Goal: Task Accomplishment & Management: Complete application form

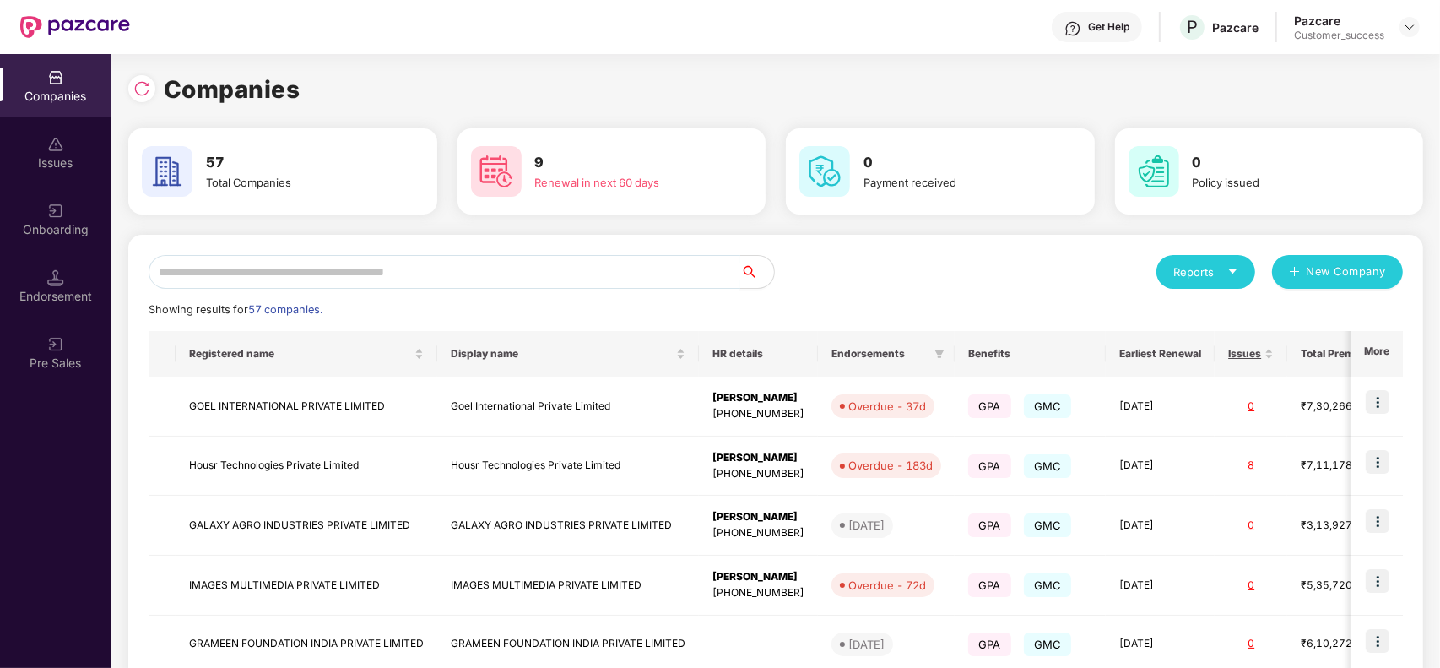
click at [543, 260] on input "text" at bounding box center [445, 272] width 592 height 34
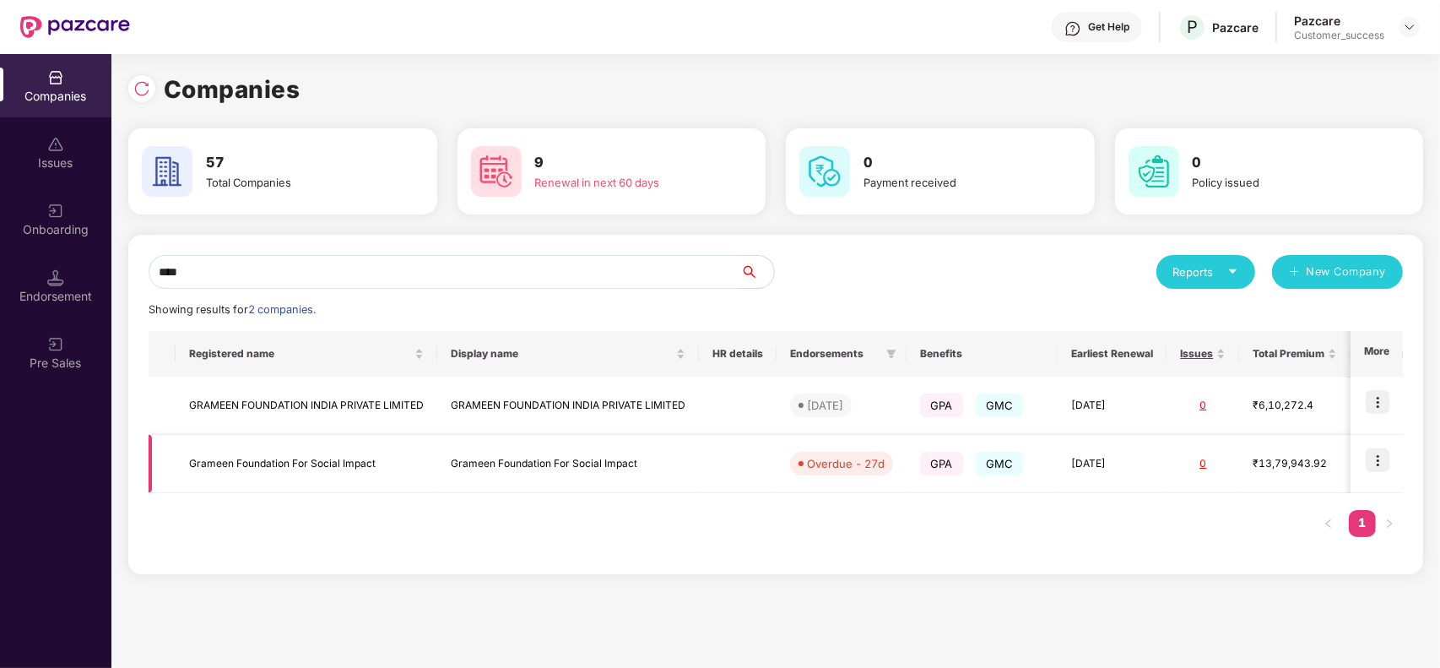
type input "****"
click at [1391, 461] on td at bounding box center [1377, 464] width 52 height 58
click at [1378, 465] on img at bounding box center [1378, 460] width 24 height 24
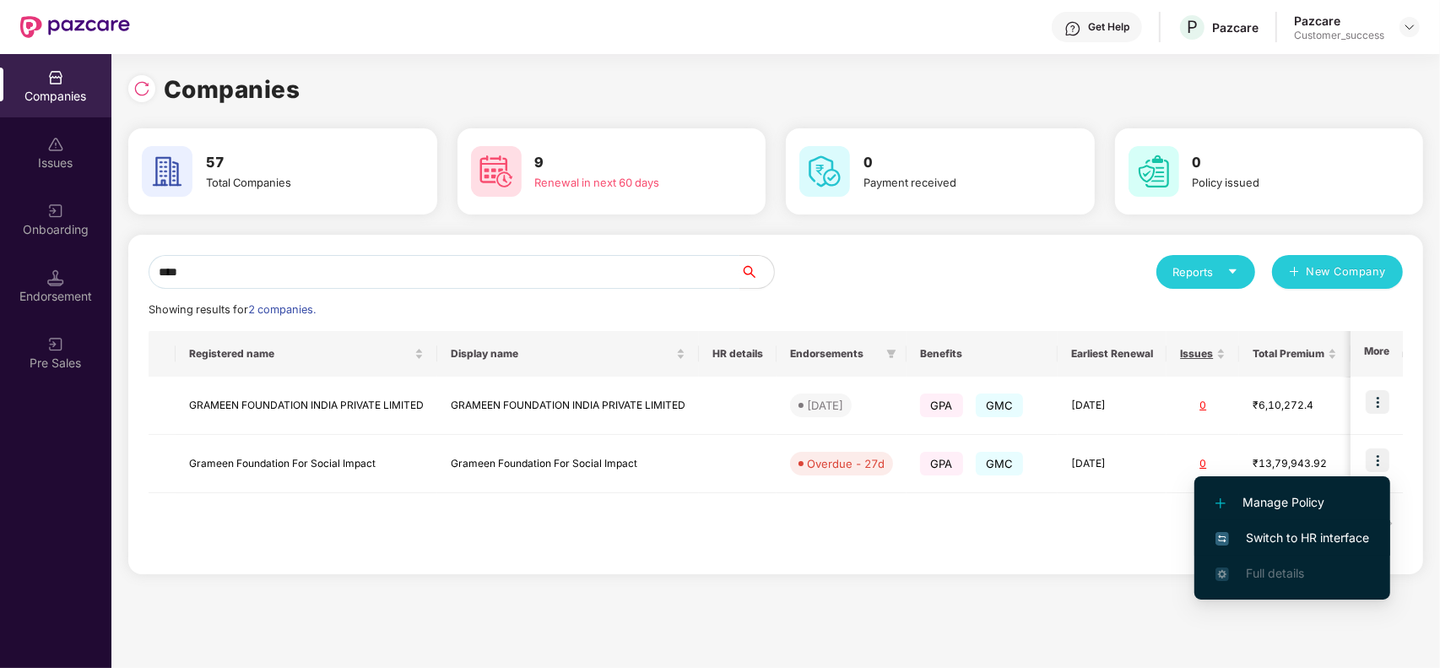
click at [1315, 523] on li "Switch to HR interface" at bounding box center [1293, 537] width 196 height 35
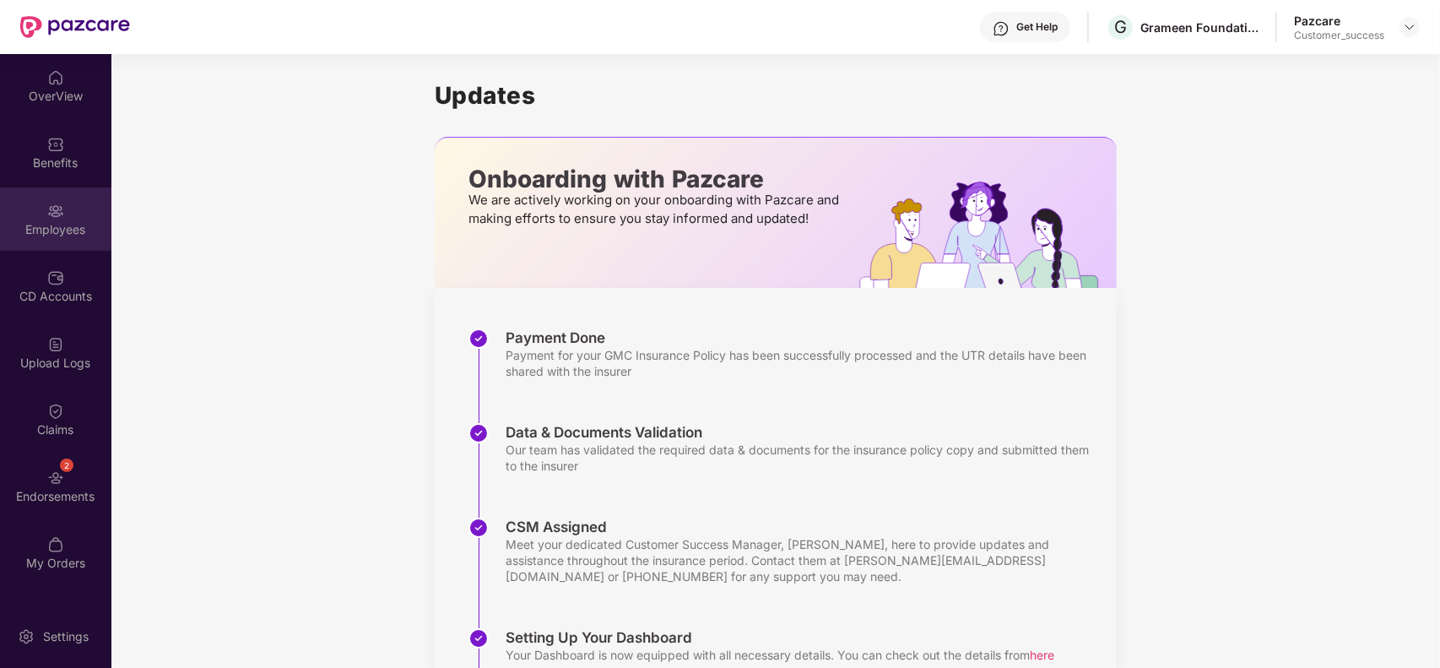
click at [64, 221] on div "Employees" at bounding box center [55, 229] width 111 height 17
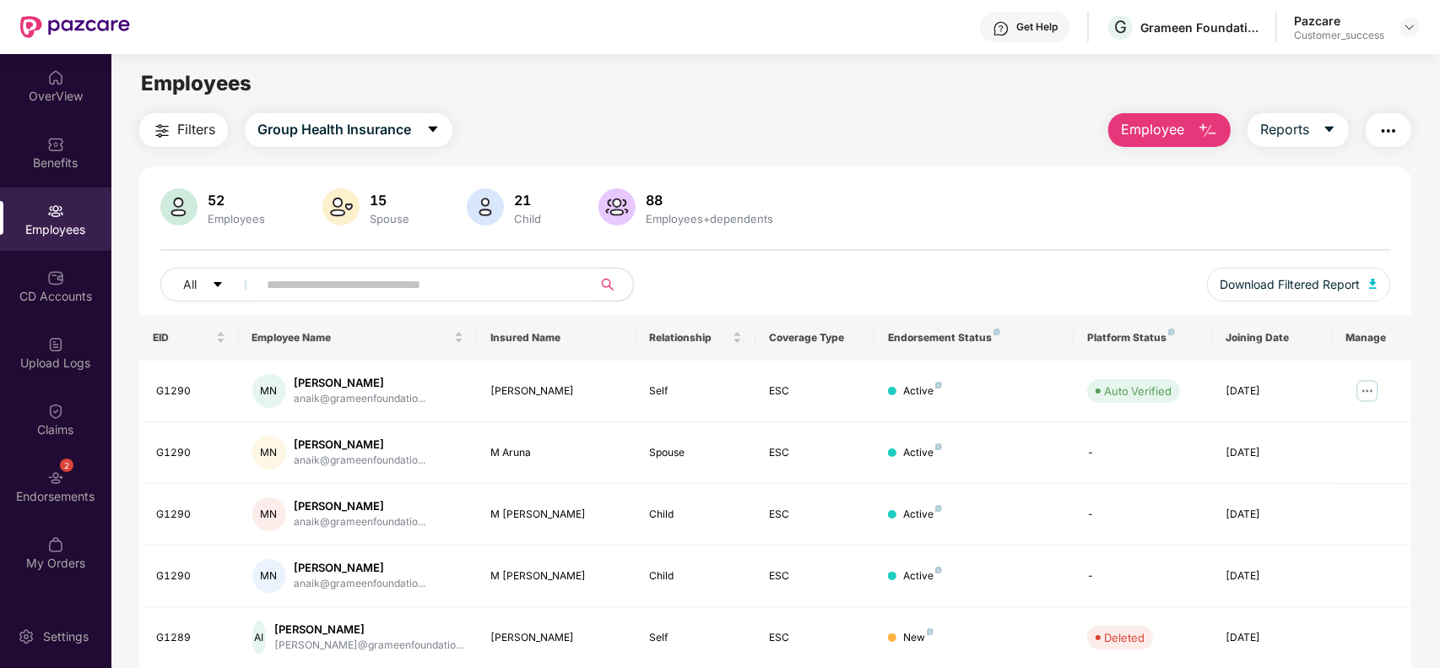
click at [414, 288] on input "text" at bounding box center [418, 284] width 303 height 25
type input "*****"
click at [1357, 388] on img at bounding box center [1367, 390] width 27 height 27
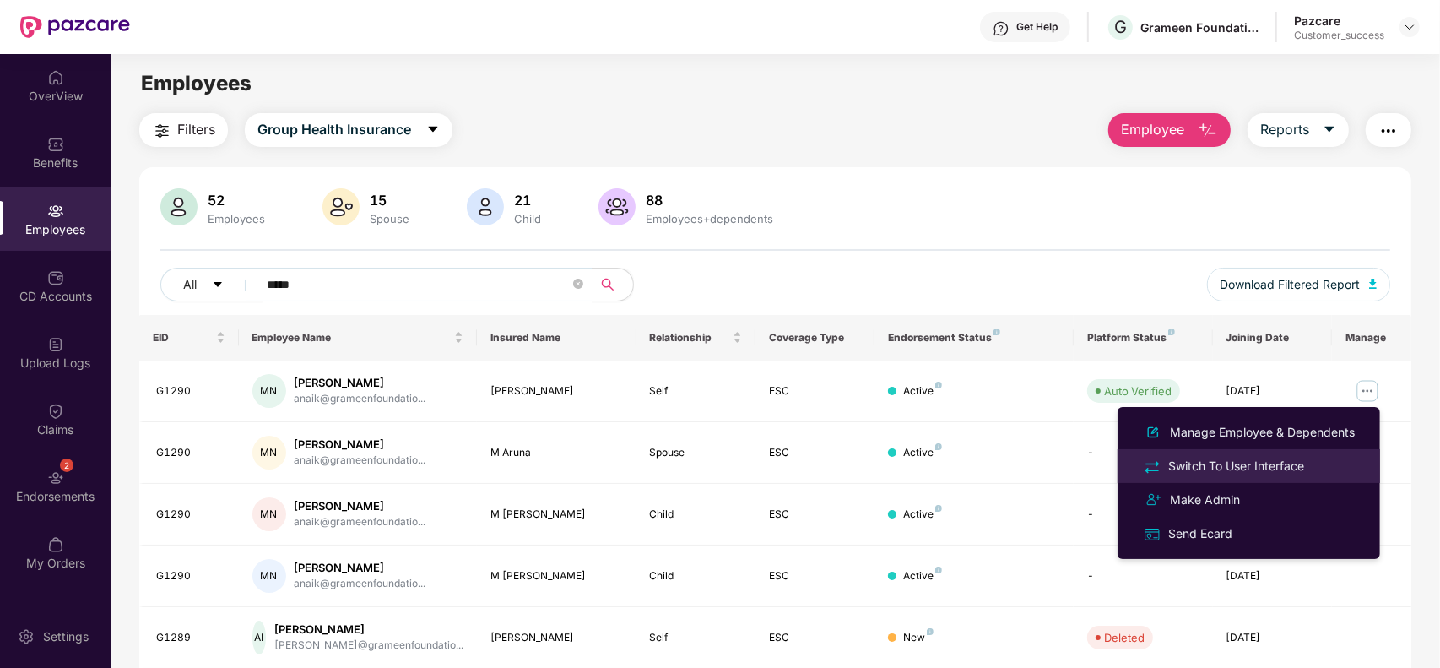
click at [1290, 460] on div "Switch To User Interface" at bounding box center [1236, 466] width 143 height 19
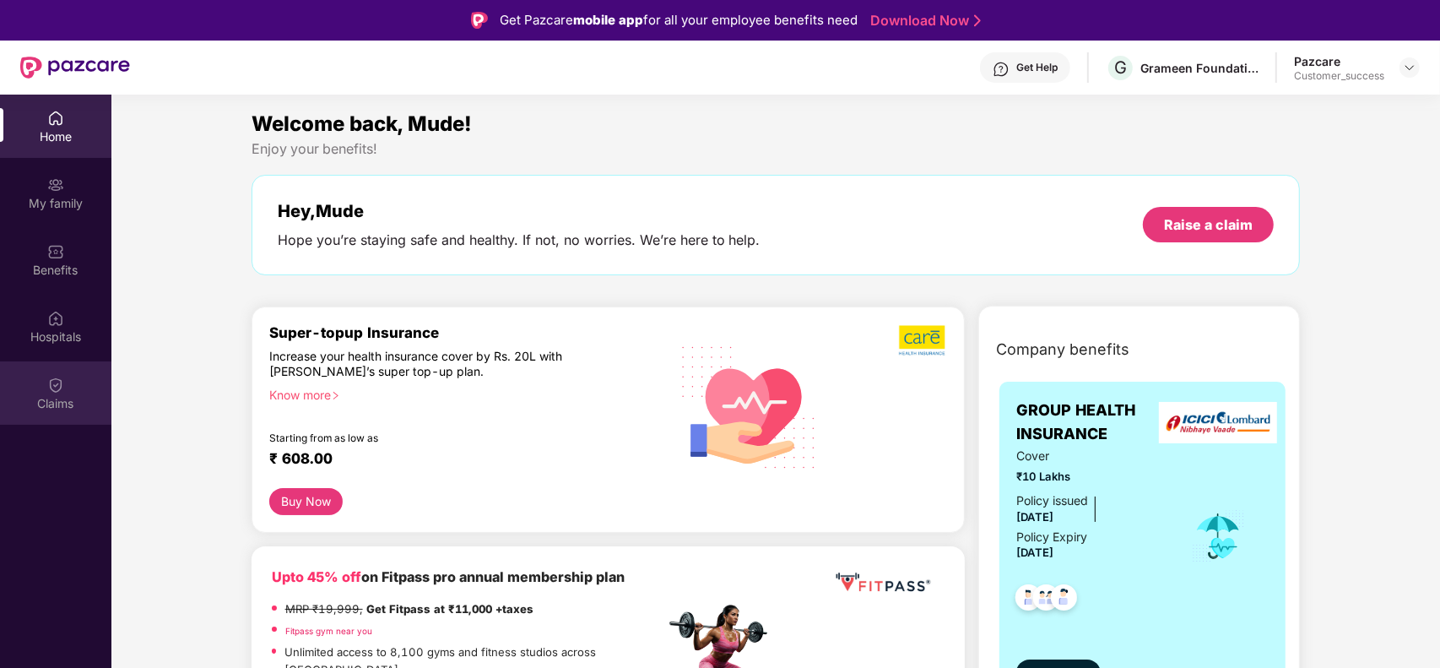
click at [57, 386] on img at bounding box center [55, 385] width 17 height 17
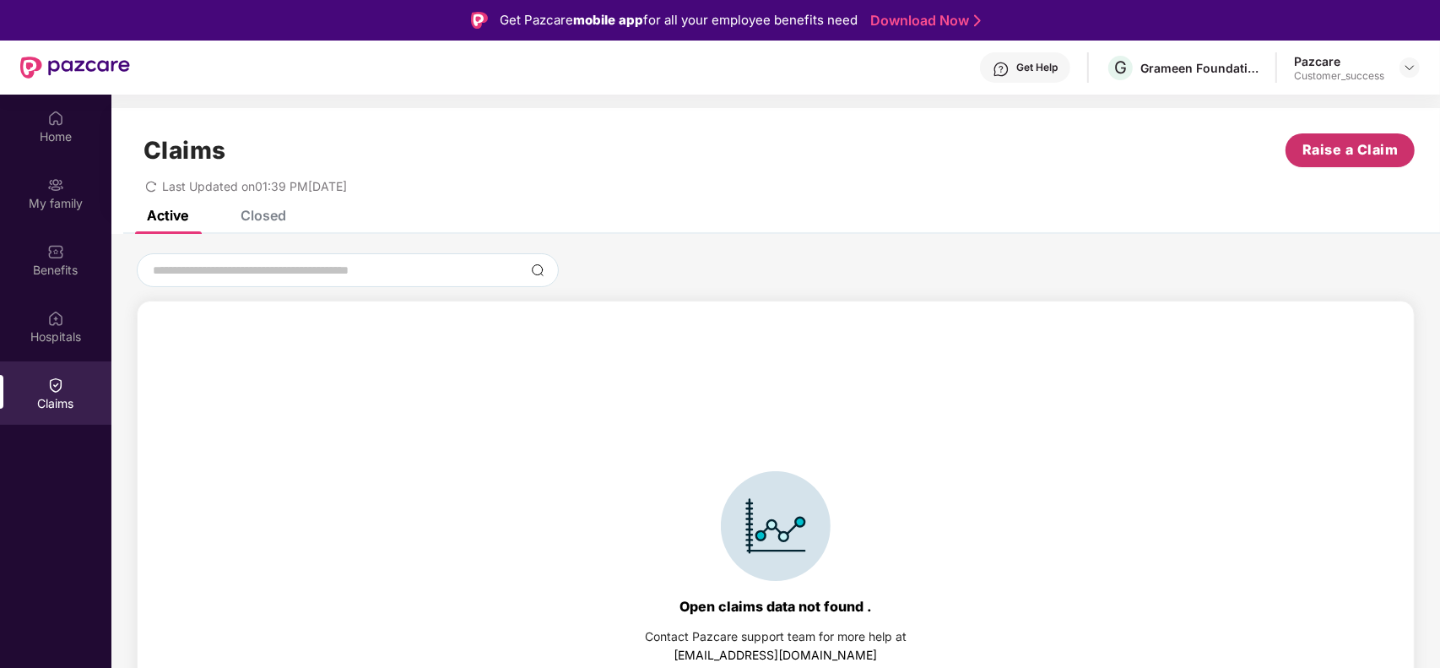
click at [1338, 153] on span "Raise a Claim" at bounding box center [1351, 149] width 96 height 21
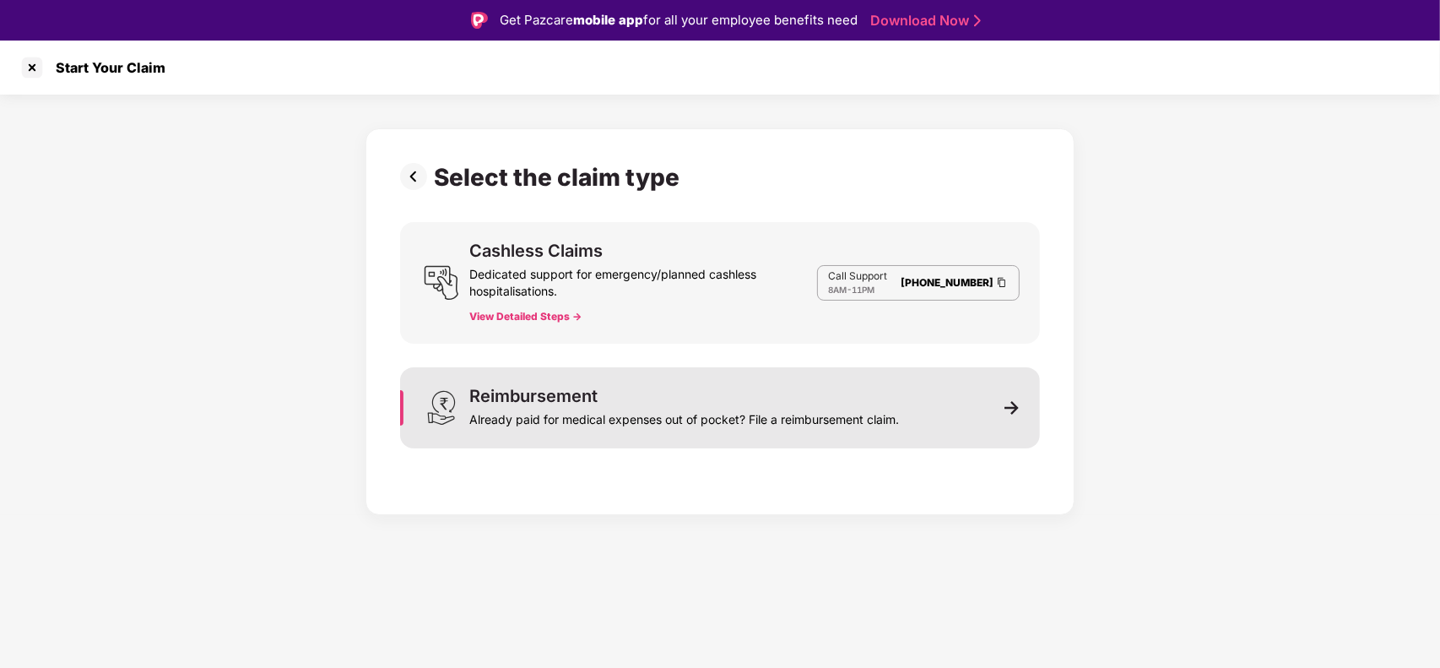
click at [957, 411] on div "Reimbursement Already paid for medical expenses out of pocket? File a reimburse…" at bounding box center [720, 407] width 640 height 81
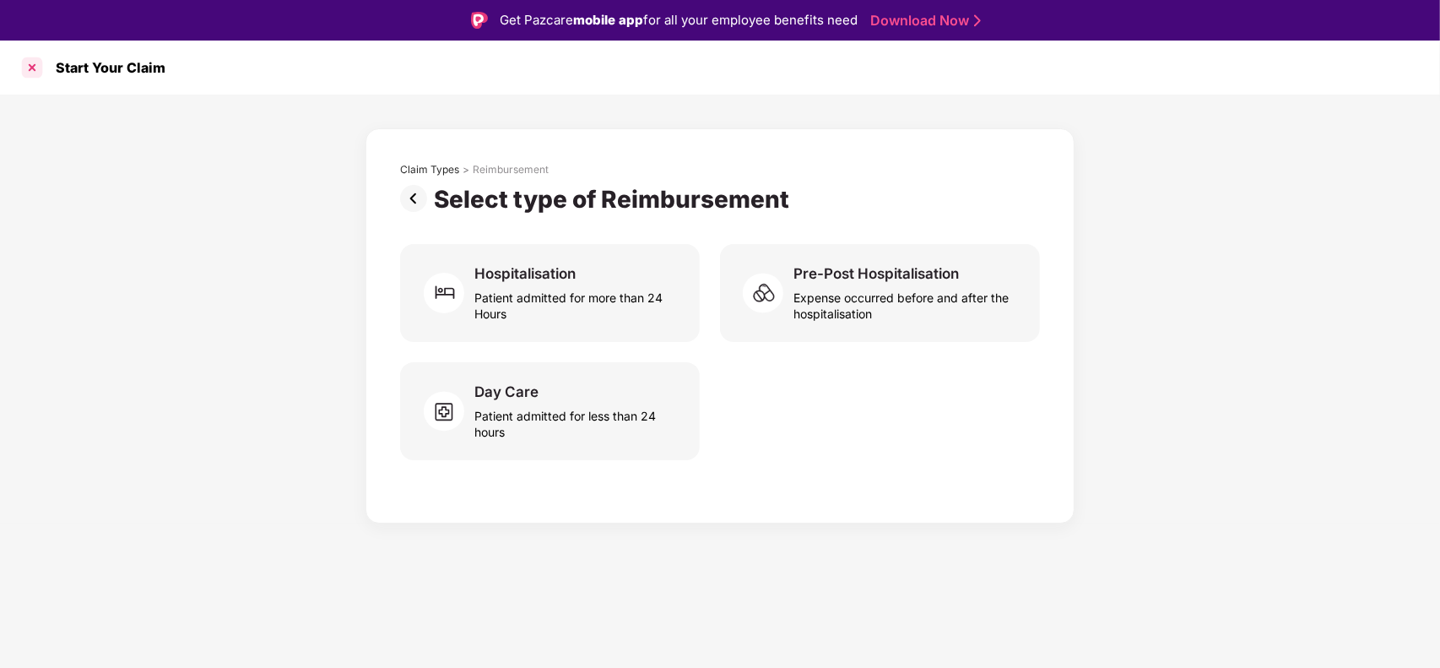
click at [34, 68] on div at bounding box center [32, 67] width 27 height 27
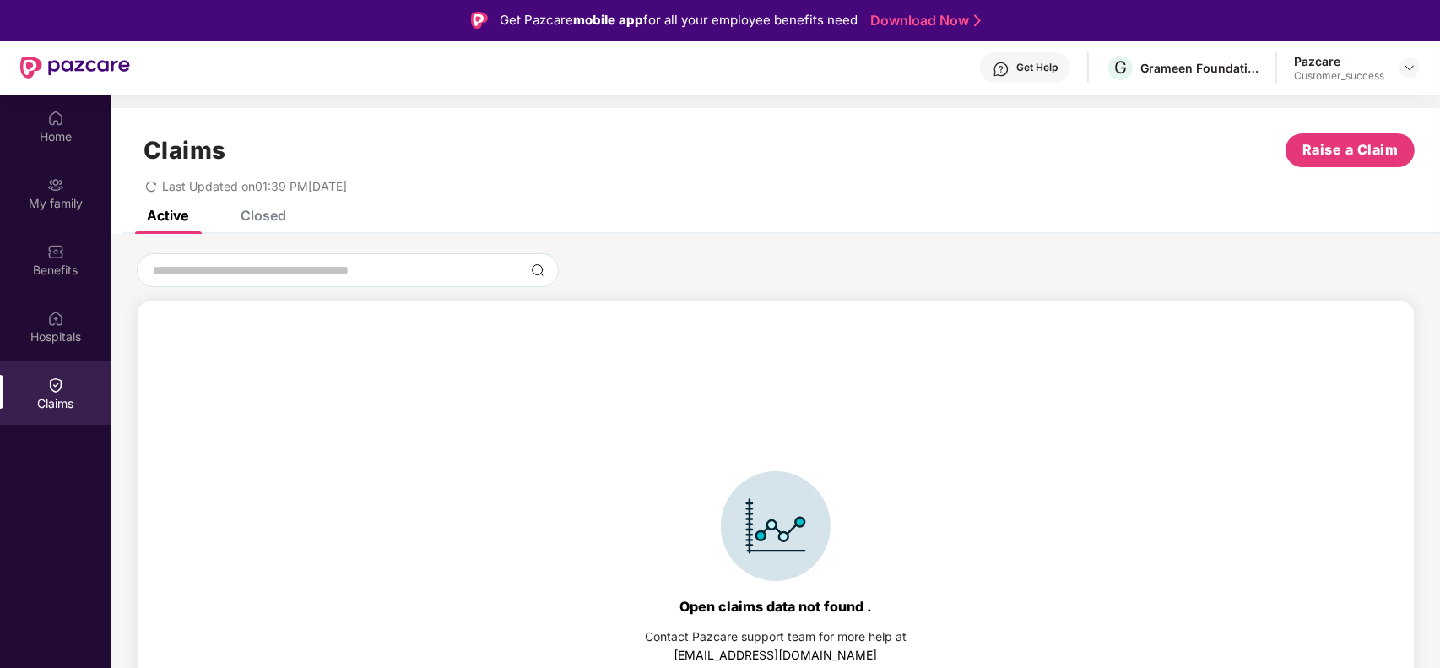
click at [247, 207] on div "Claims Raise a Claim Last Updated on 01:39 PM[DATE]" at bounding box center [775, 159] width 1329 height 102
click at [247, 208] on div "Claims Raise a Claim Last Updated on 01:39 PM[DATE]" at bounding box center [775, 159] width 1329 height 102
click at [259, 225] on div "Closed" at bounding box center [250, 215] width 71 height 37
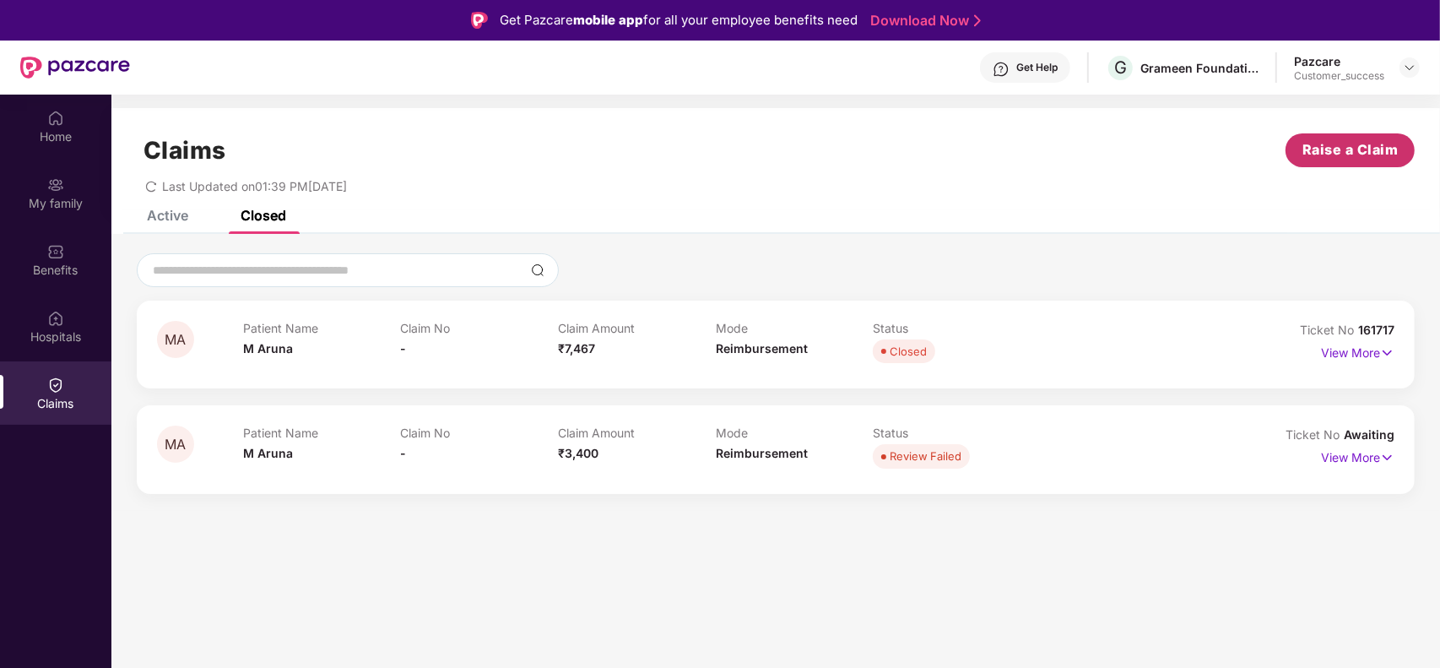
click at [1332, 137] on button "Raise a Claim" at bounding box center [1350, 150] width 129 height 34
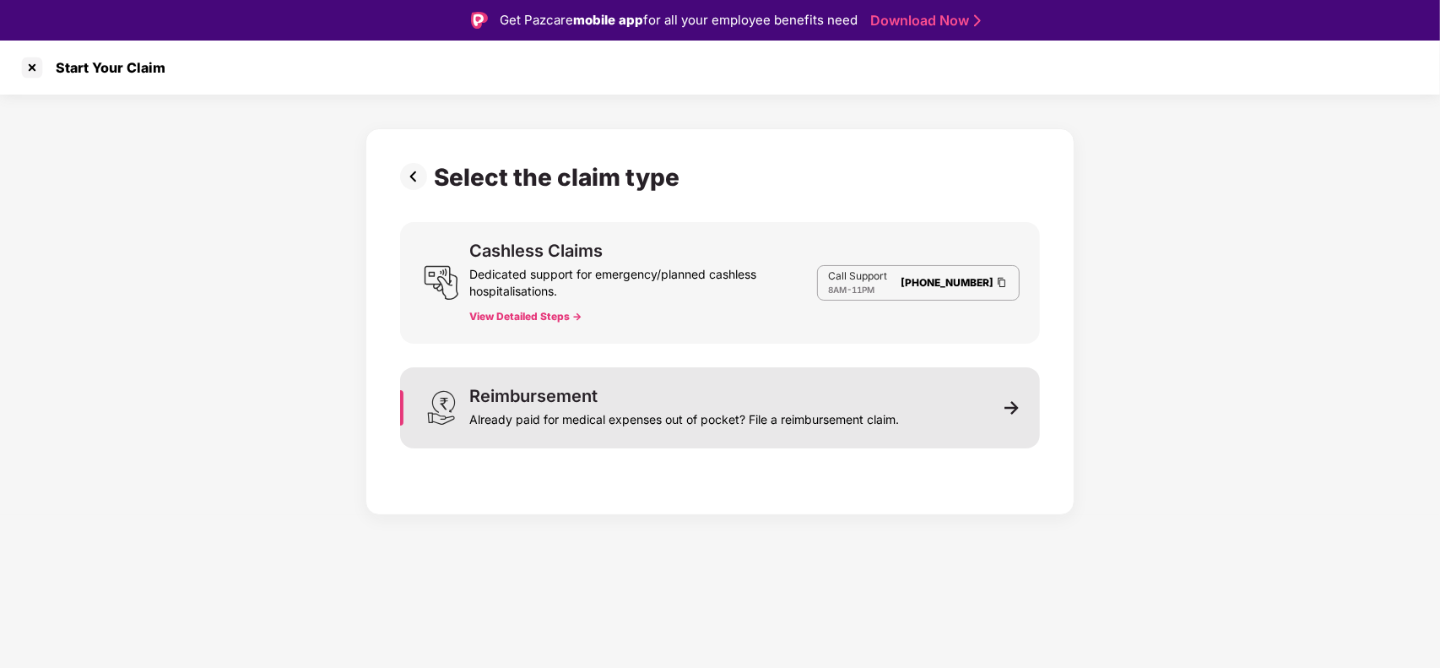
click at [849, 404] on div "Already paid for medical expenses out of pocket? File a reimbursement claim." at bounding box center [684, 416] width 430 height 24
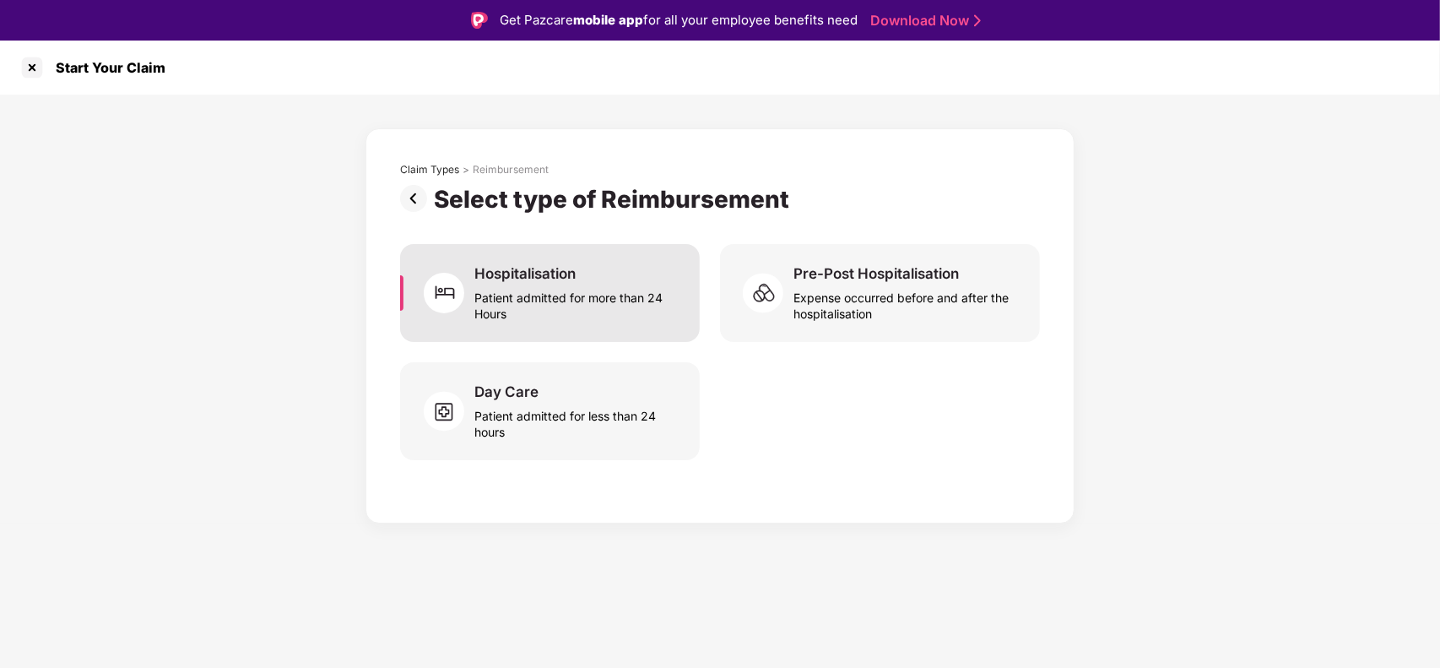
click at [632, 317] on div "Patient admitted for more than 24 Hours" at bounding box center [577, 302] width 205 height 39
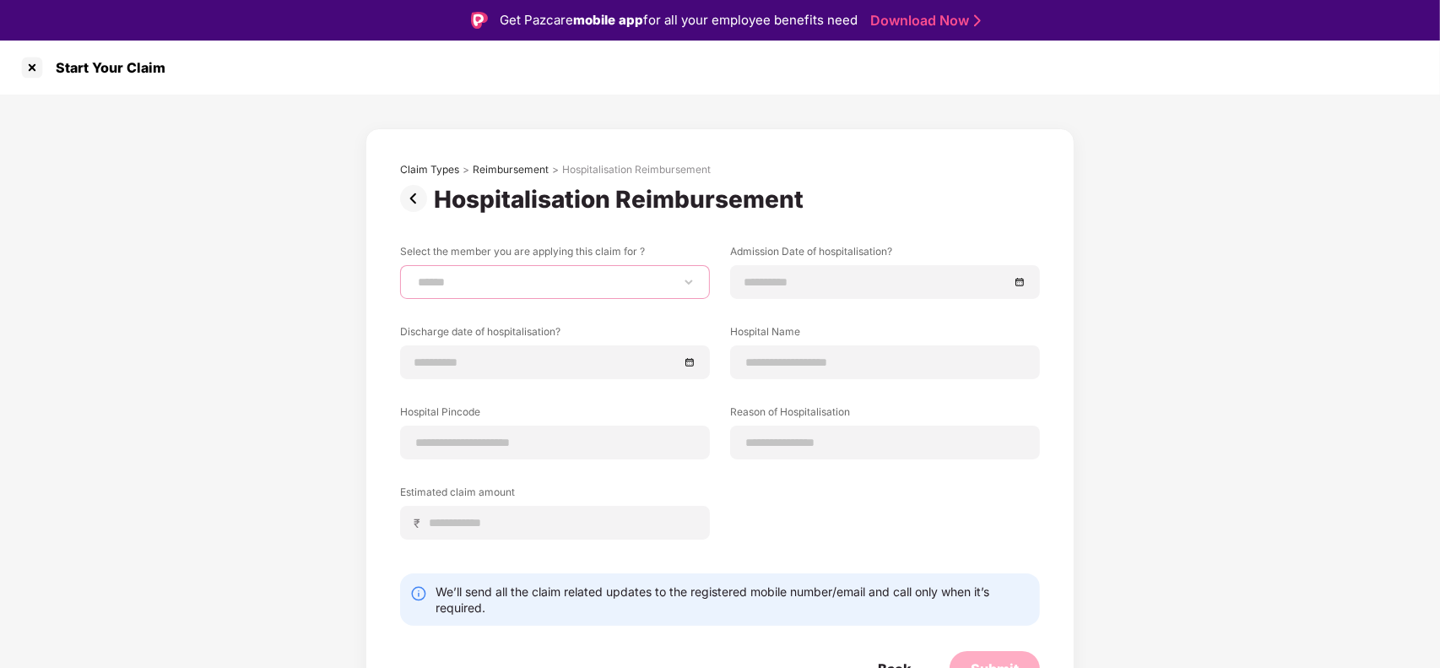
click at [553, 276] on select "**********" at bounding box center [555, 282] width 281 height 14
select select "**********"
click at [415, 275] on select "**********" at bounding box center [555, 282] width 281 height 14
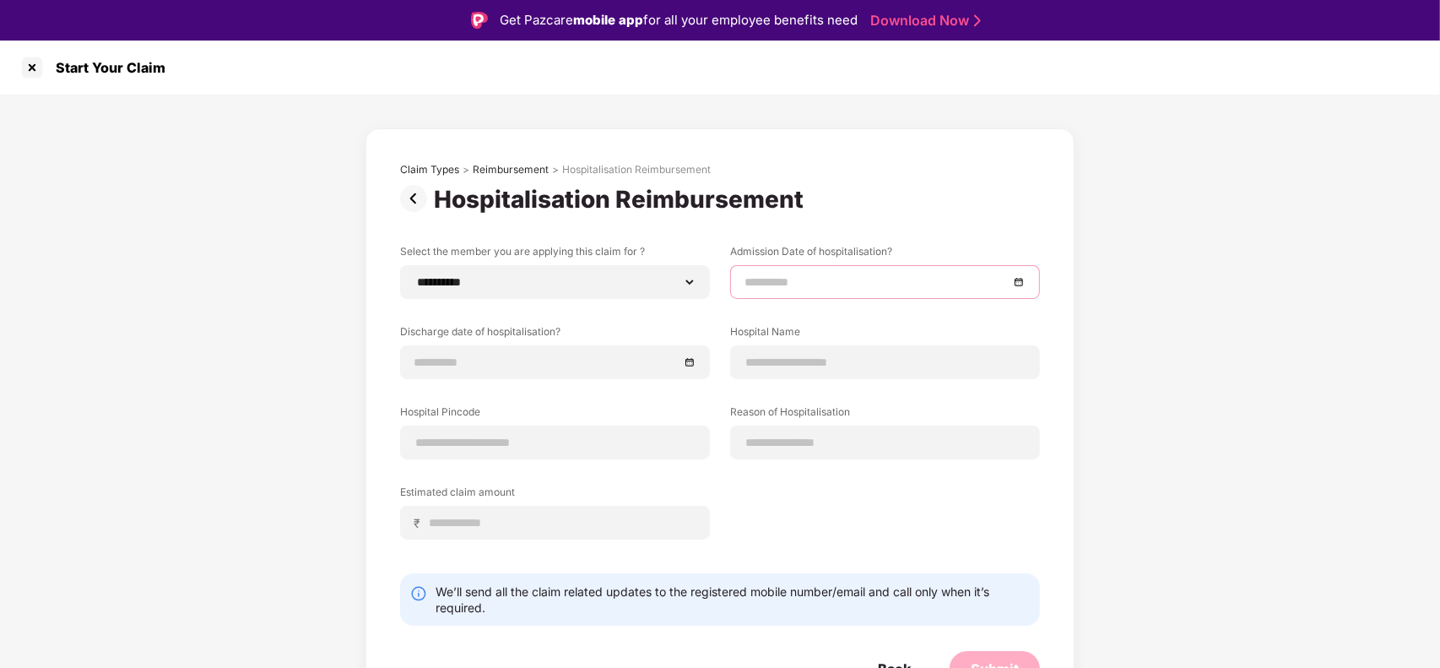
click at [804, 289] on input at bounding box center [877, 282] width 264 height 19
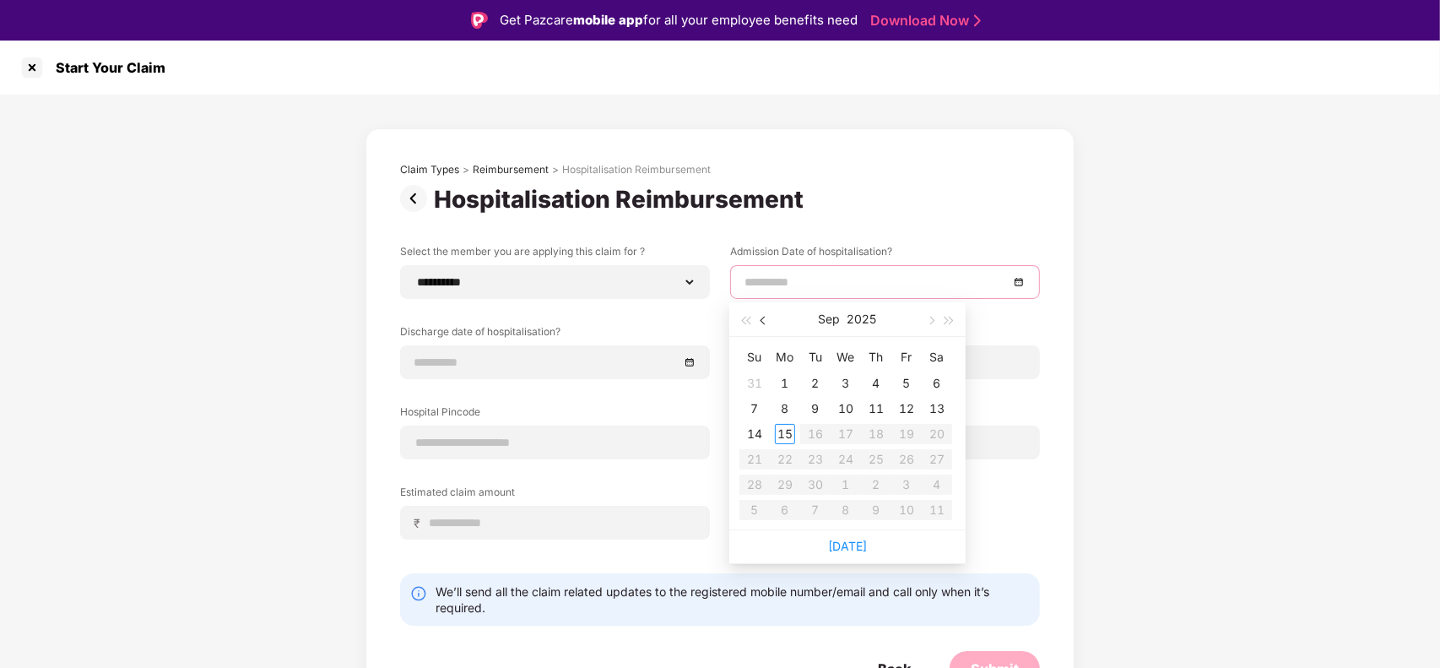
click at [762, 318] on span "button" at bounding box center [765, 321] width 8 height 8
type input "**********"
click at [842, 460] on div "23" at bounding box center [846, 459] width 20 height 20
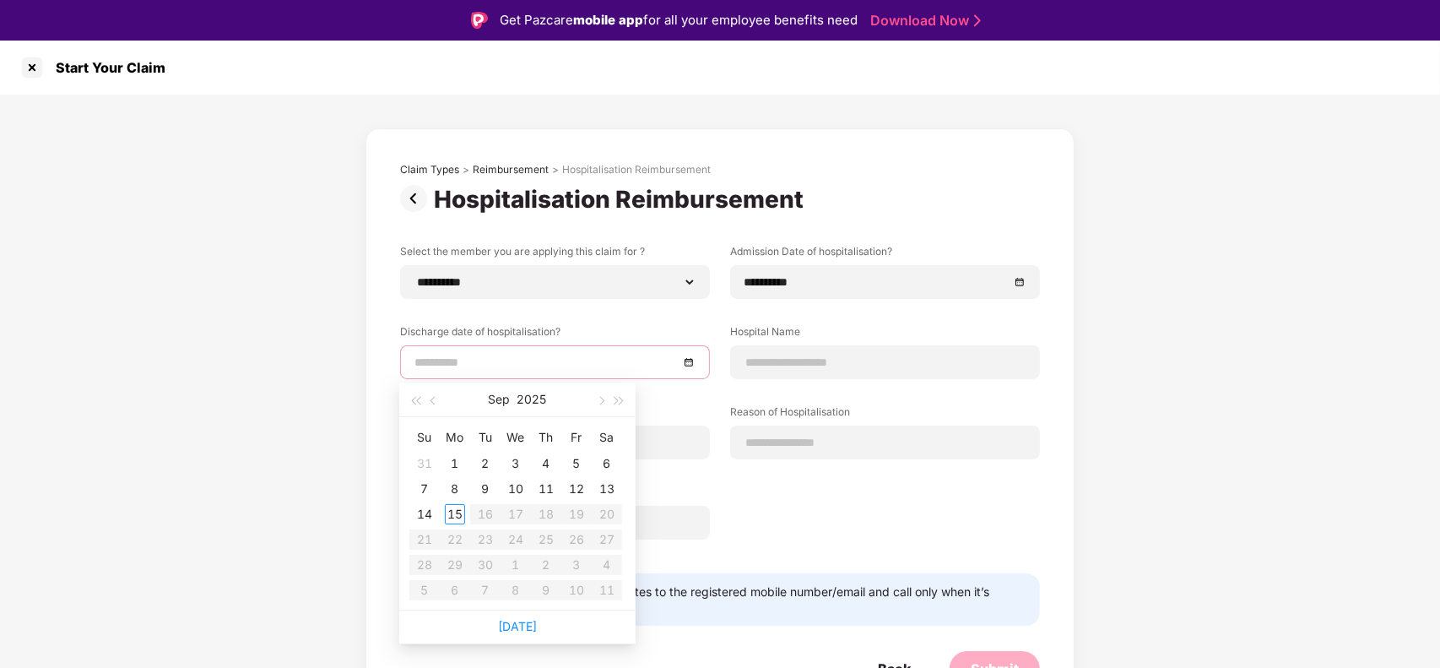
click at [574, 366] on input at bounding box center [547, 362] width 264 height 19
click at [429, 404] on button "button" at bounding box center [434, 399] width 19 height 34
type input "**********"
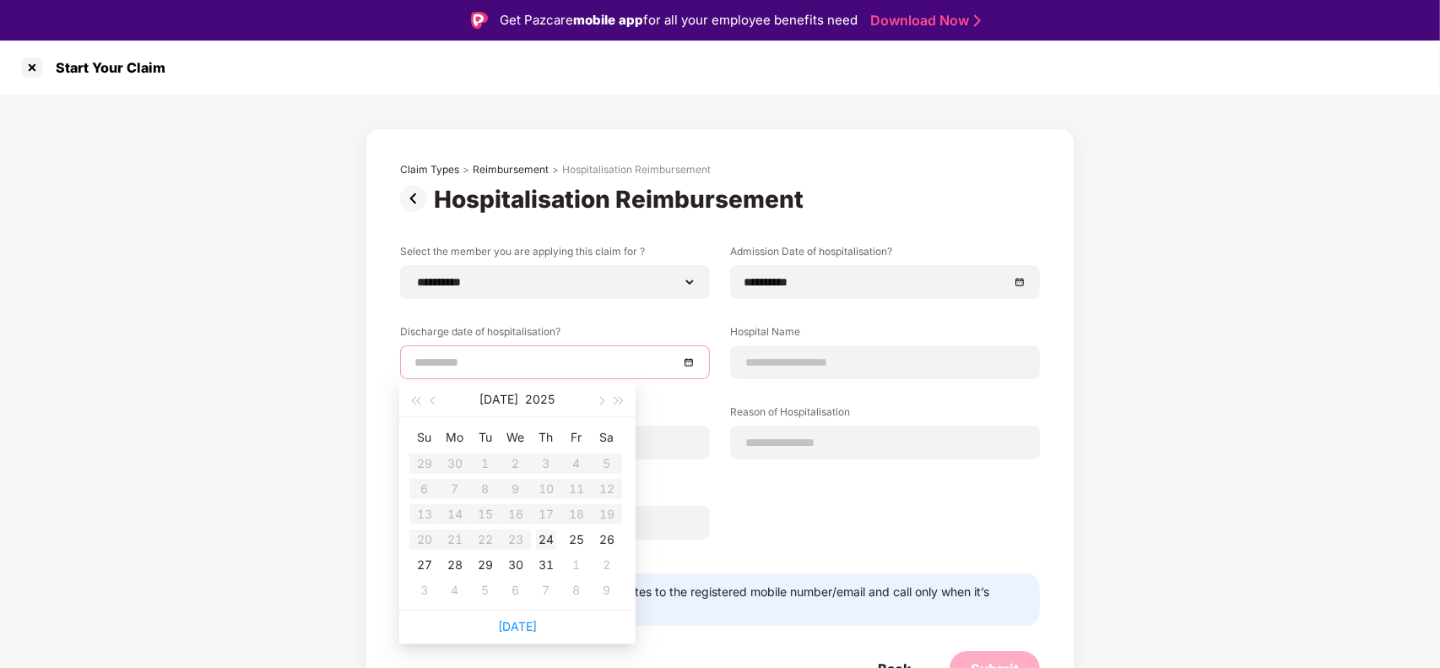
click at [540, 539] on div "24" at bounding box center [546, 539] width 20 height 20
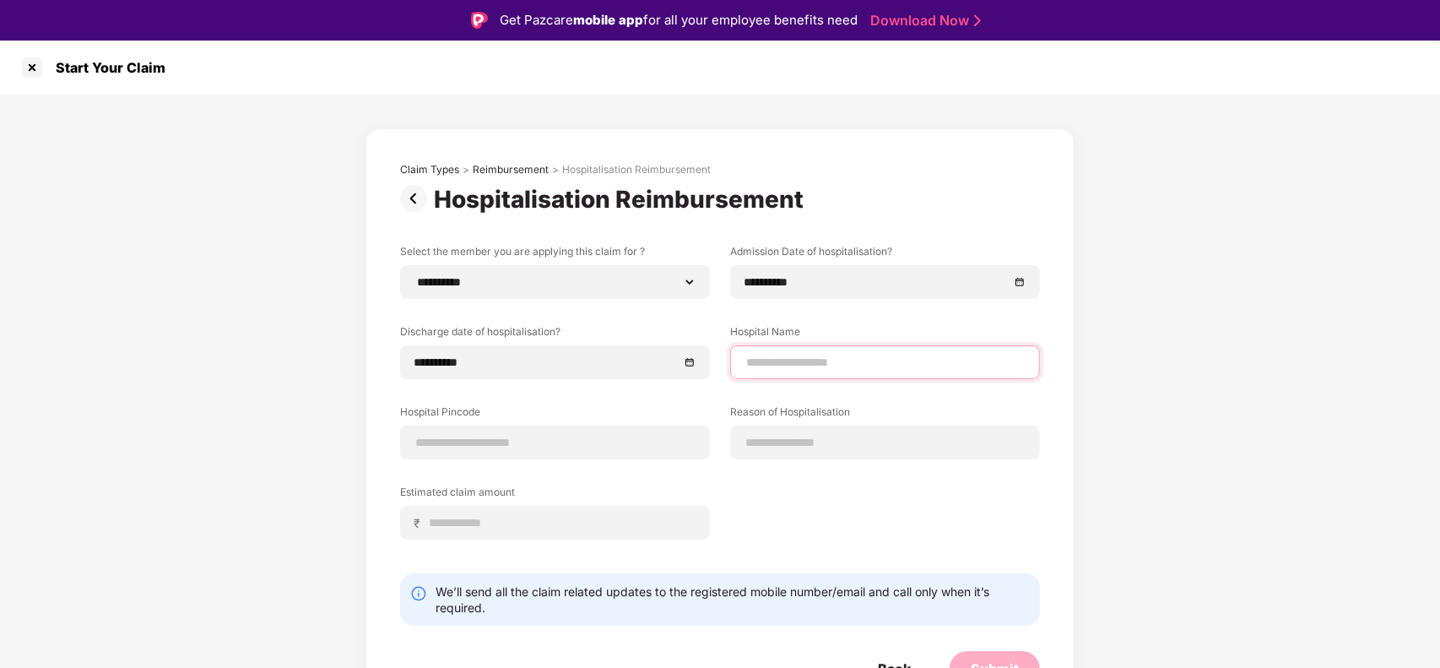
click at [813, 361] on input at bounding box center [885, 363] width 281 height 18
type input "**********"
click at [871, 354] on input "**********" at bounding box center [885, 363] width 281 height 18
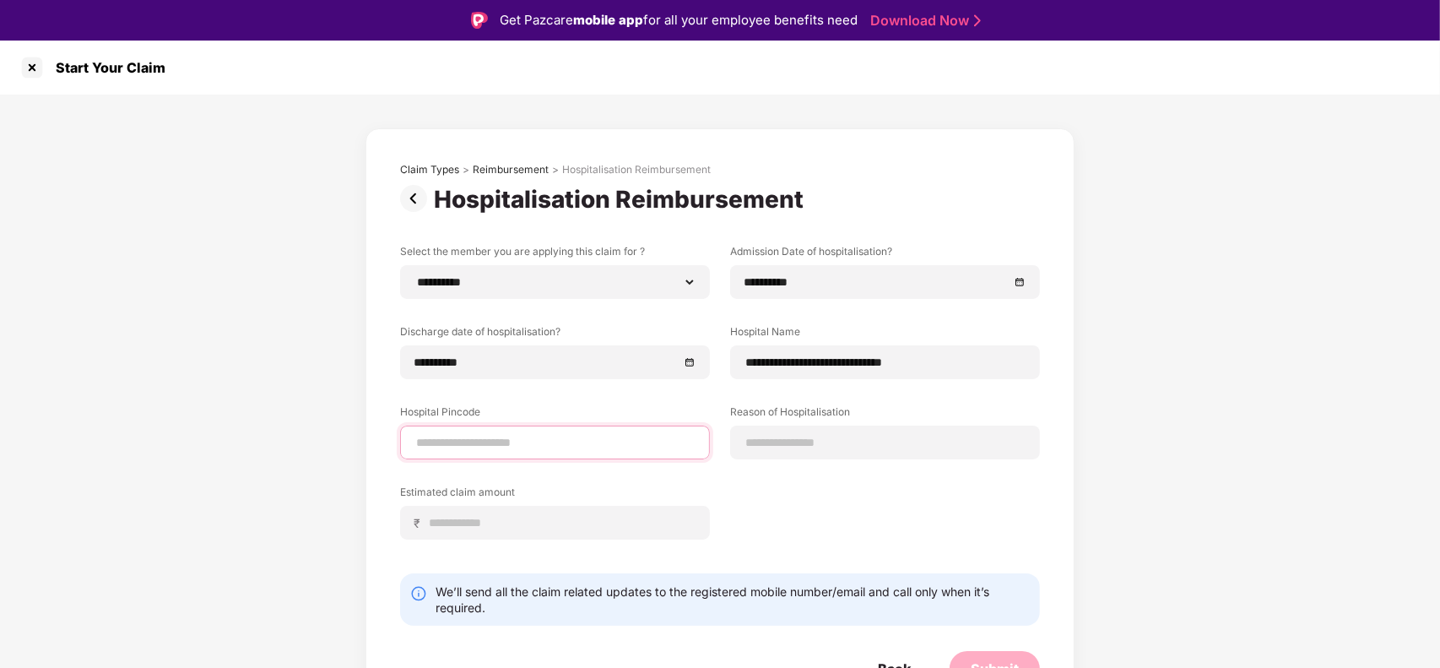
click at [483, 439] on input at bounding box center [555, 443] width 281 height 18
type input "******"
select select "**********"
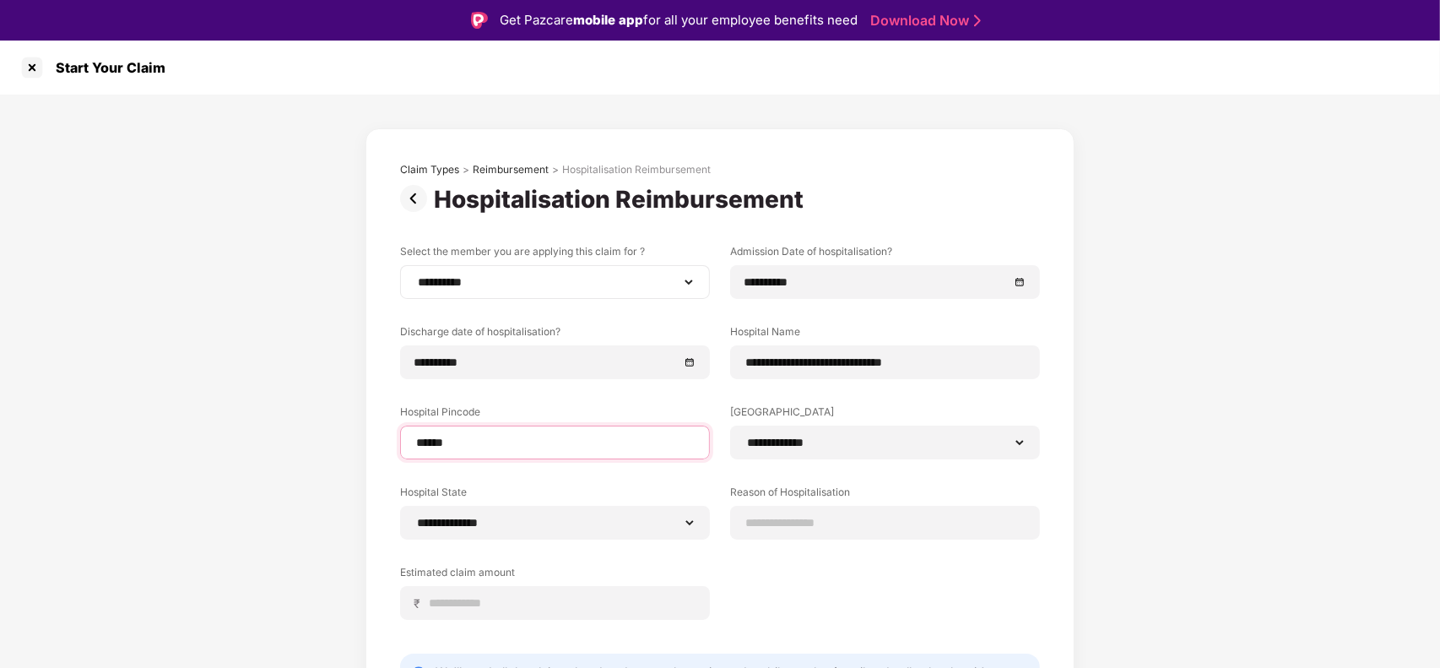
type input "******"
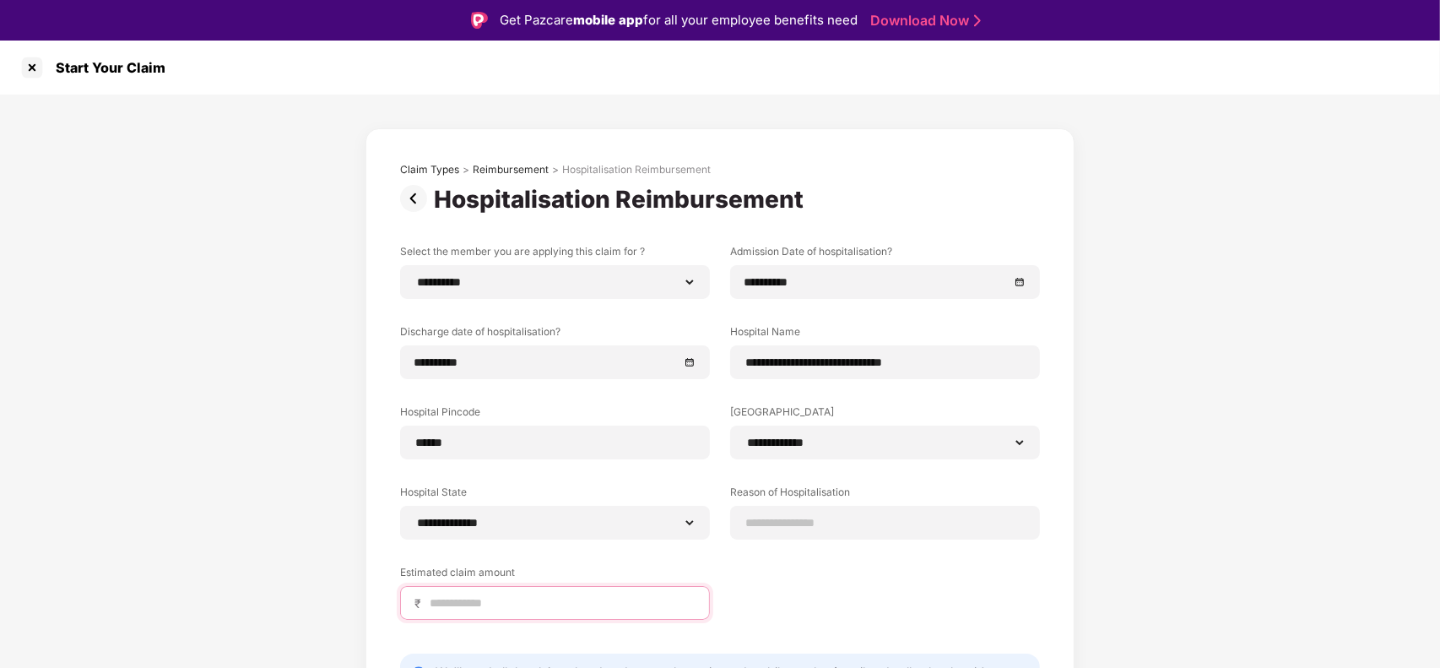
click at [519, 604] on input at bounding box center [562, 603] width 268 height 18
type input "****"
click at [809, 519] on input at bounding box center [885, 523] width 281 height 18
type input "*********"
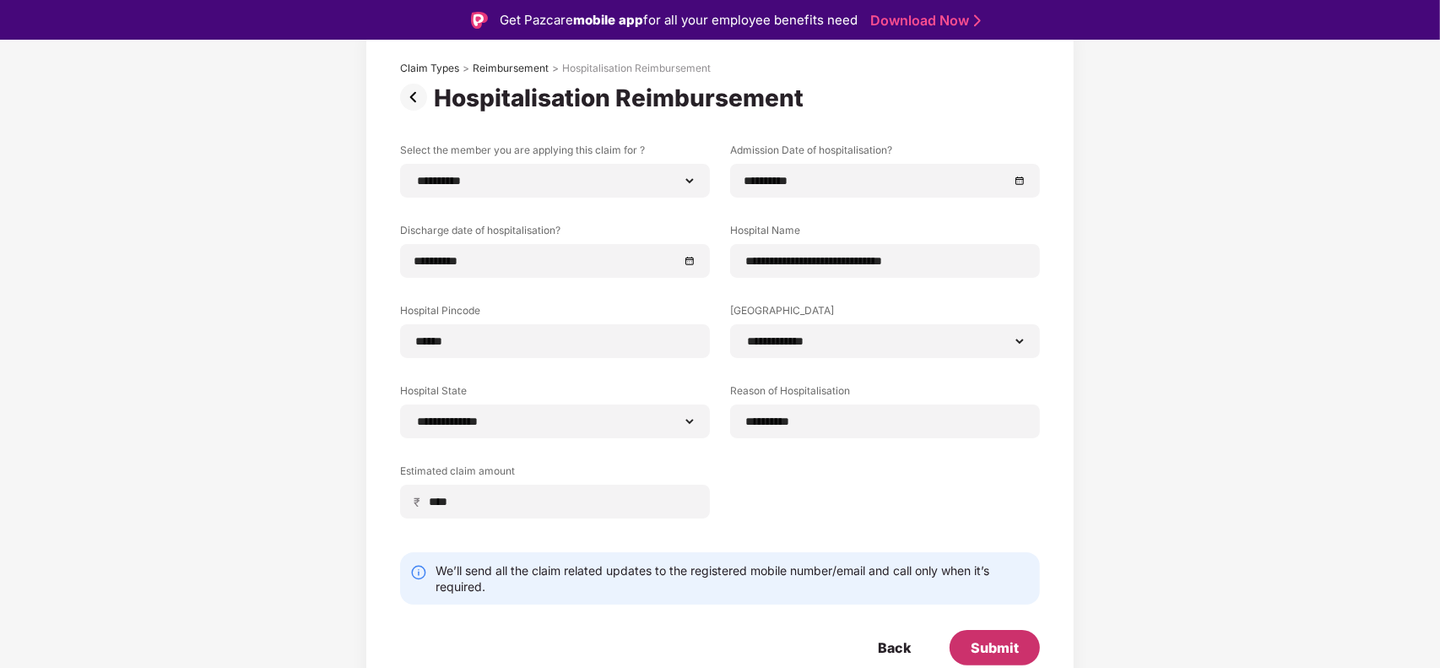
click at [1001, 654] on div "Submit" at bounding box center [995, 647] width 48 height 19
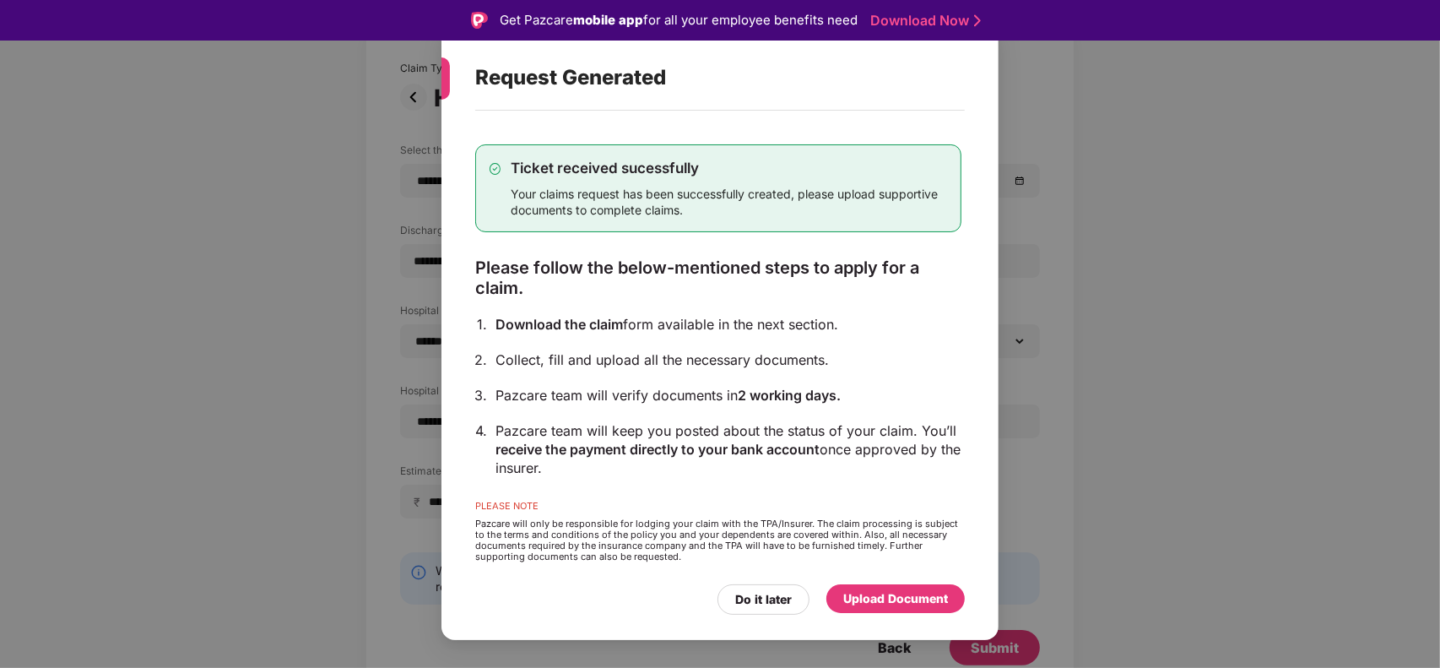
click at [838, 600] on div "Upload Document" at bounding box center [896, 598] width 138 height 29
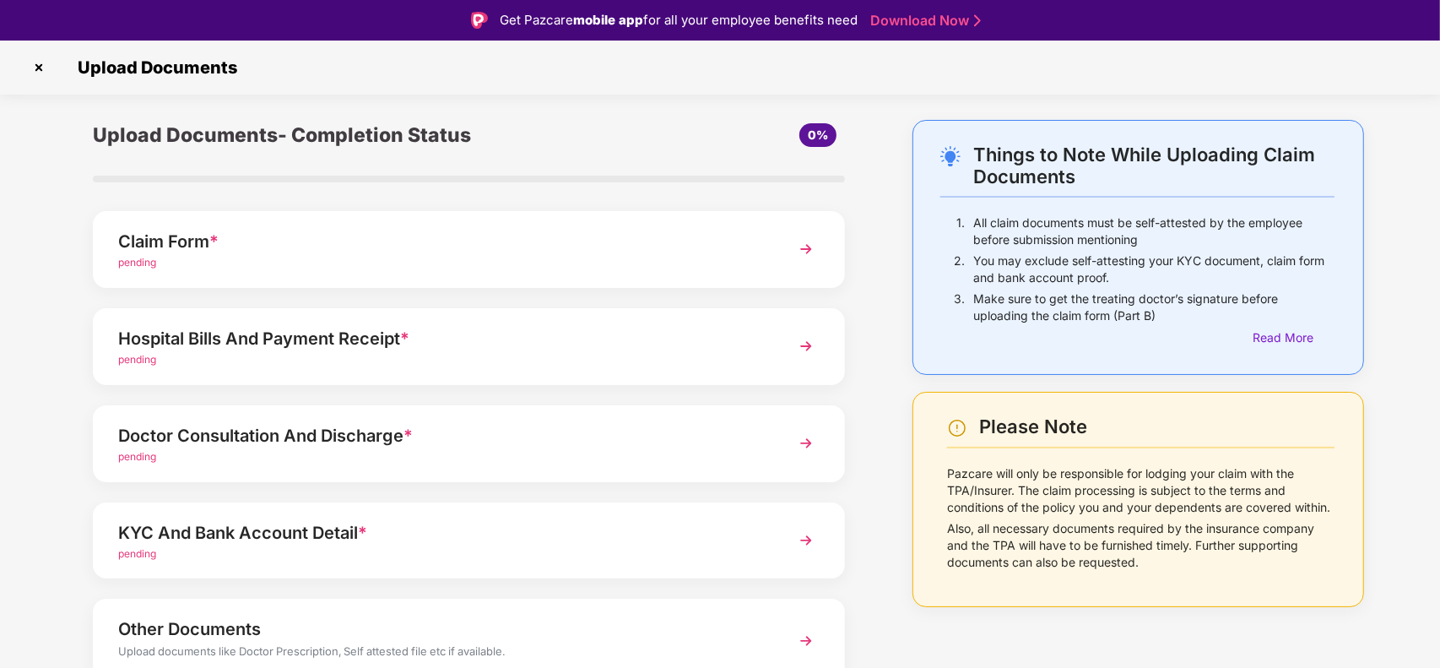
click at [664, 238] on div "Claim Form *" at bounding box center [439, 241] width 643 height 27
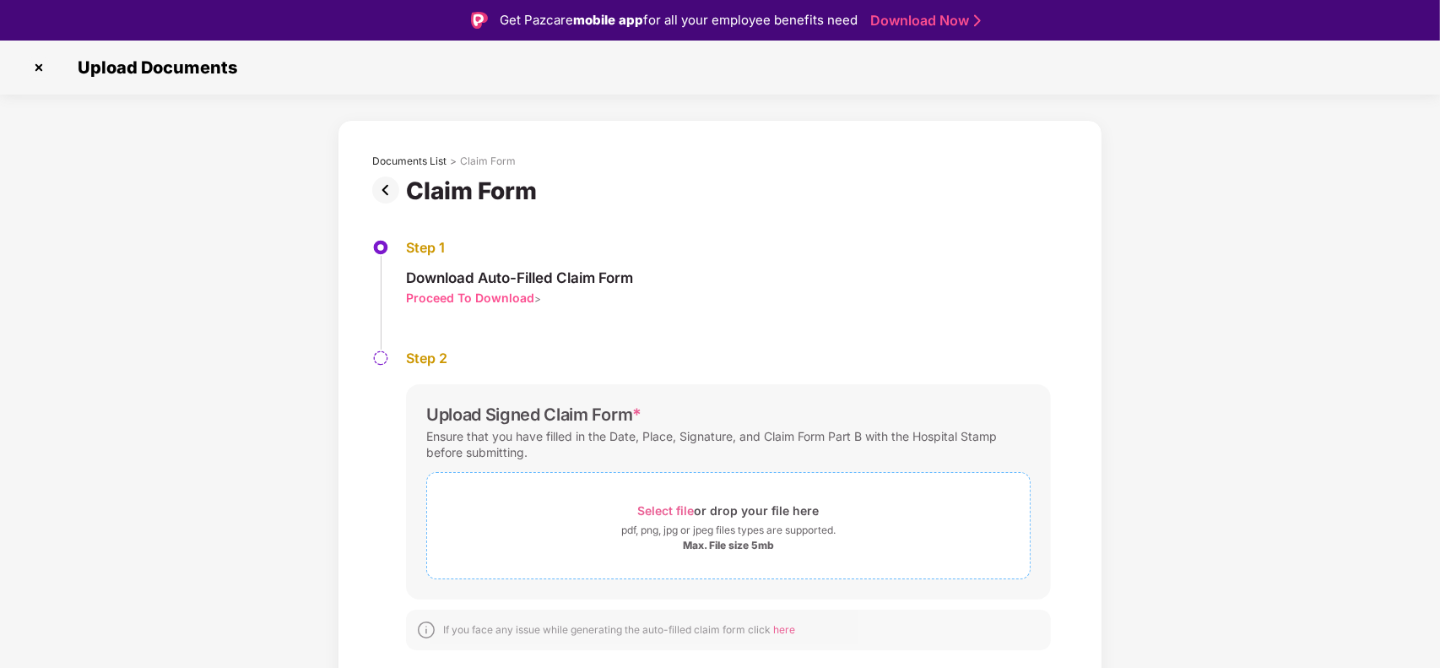
click at [667, 554] on span "Select file or drop your file here pdf, png, jpg or jpeg files types are suppor…" at bounding box center [728, 525] width 603 height 80
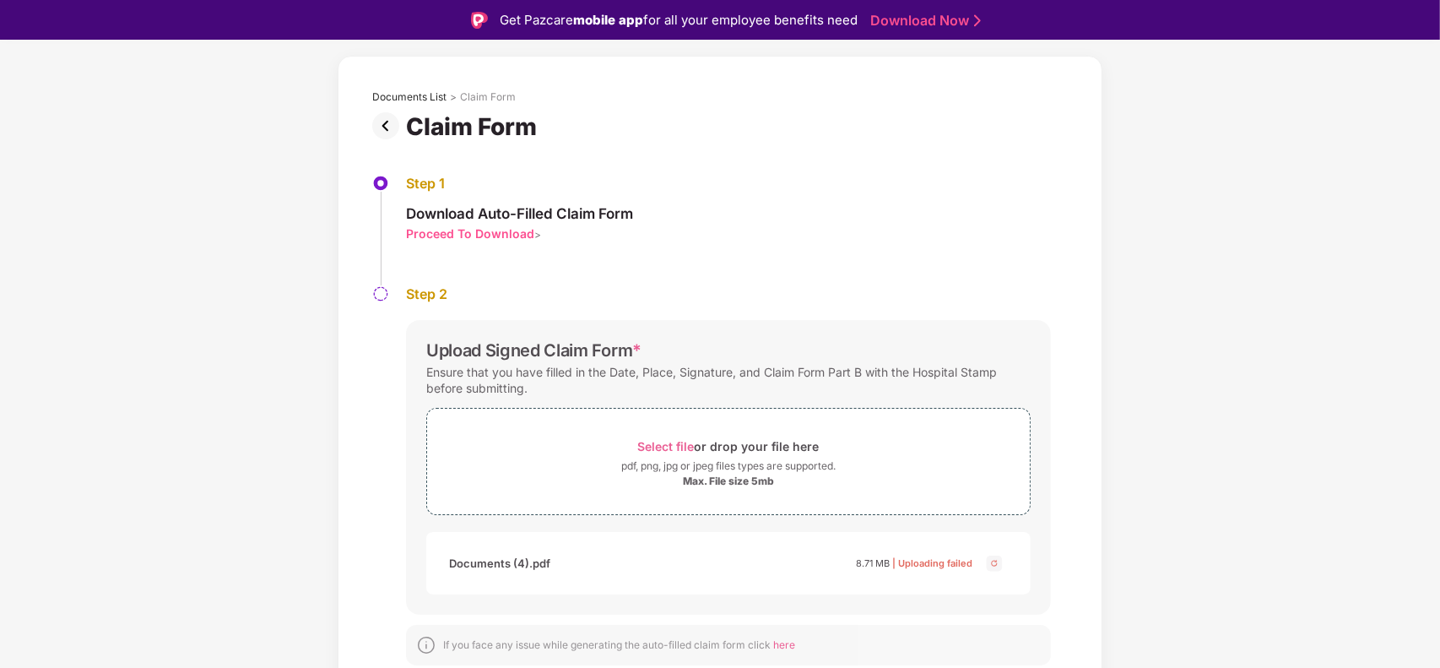
scroll to position [40, 0]
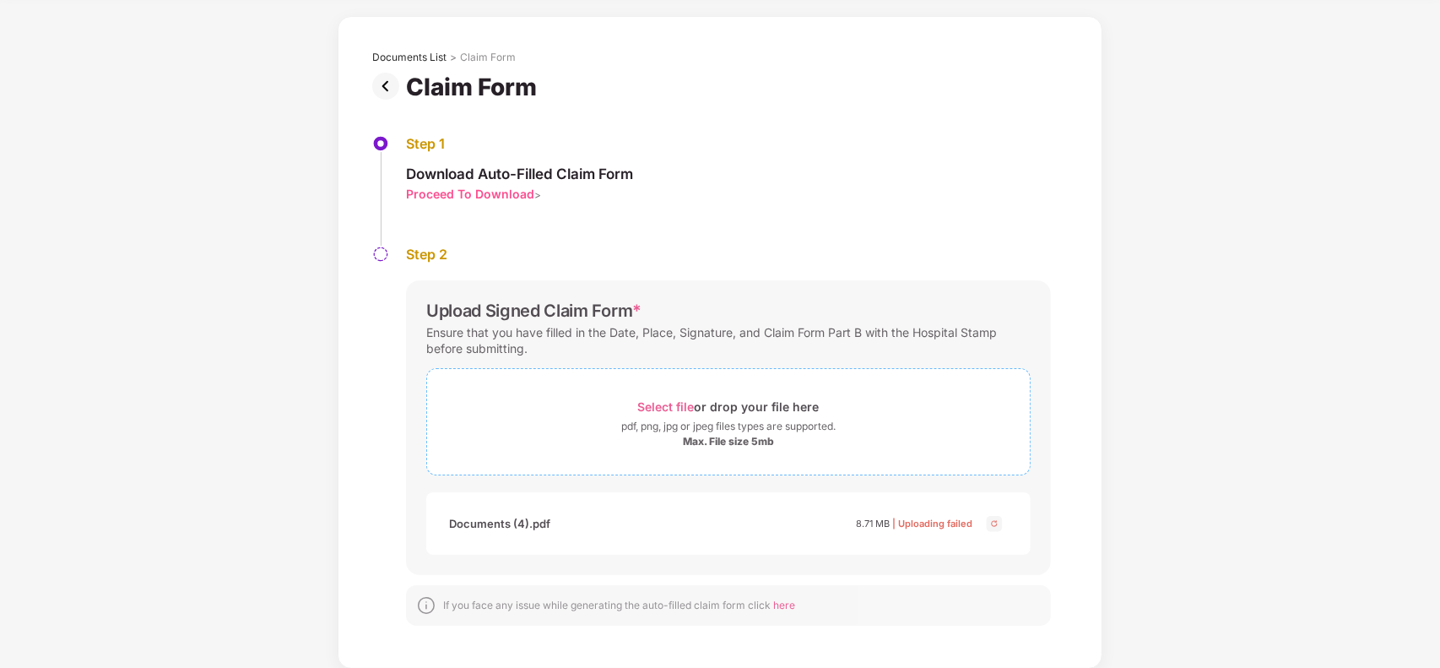
click at [616, 411] on div "Select file or drop your file here" at bounding box center [728, 406] width 603 height 23
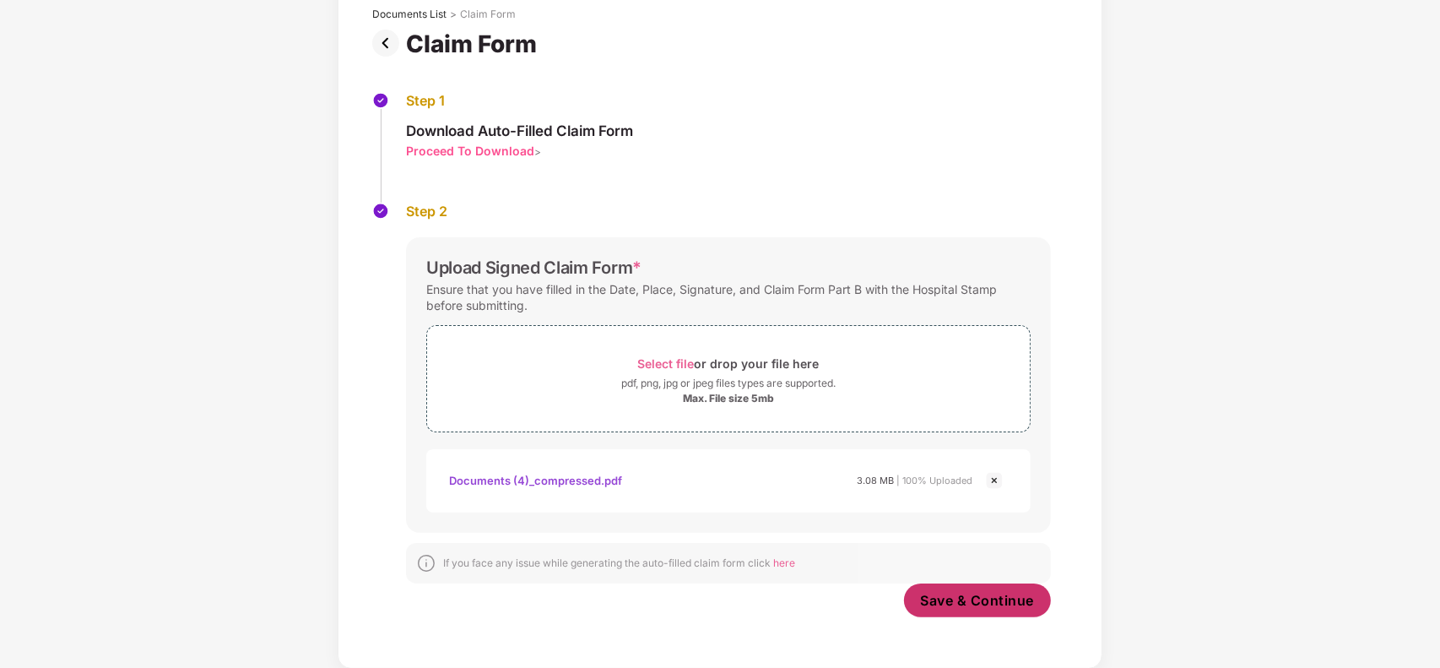
scroll to position [107, 0]
click at [931, 588] on button "Save & Continue" at bounding box center [978, 600] width 148 height 34
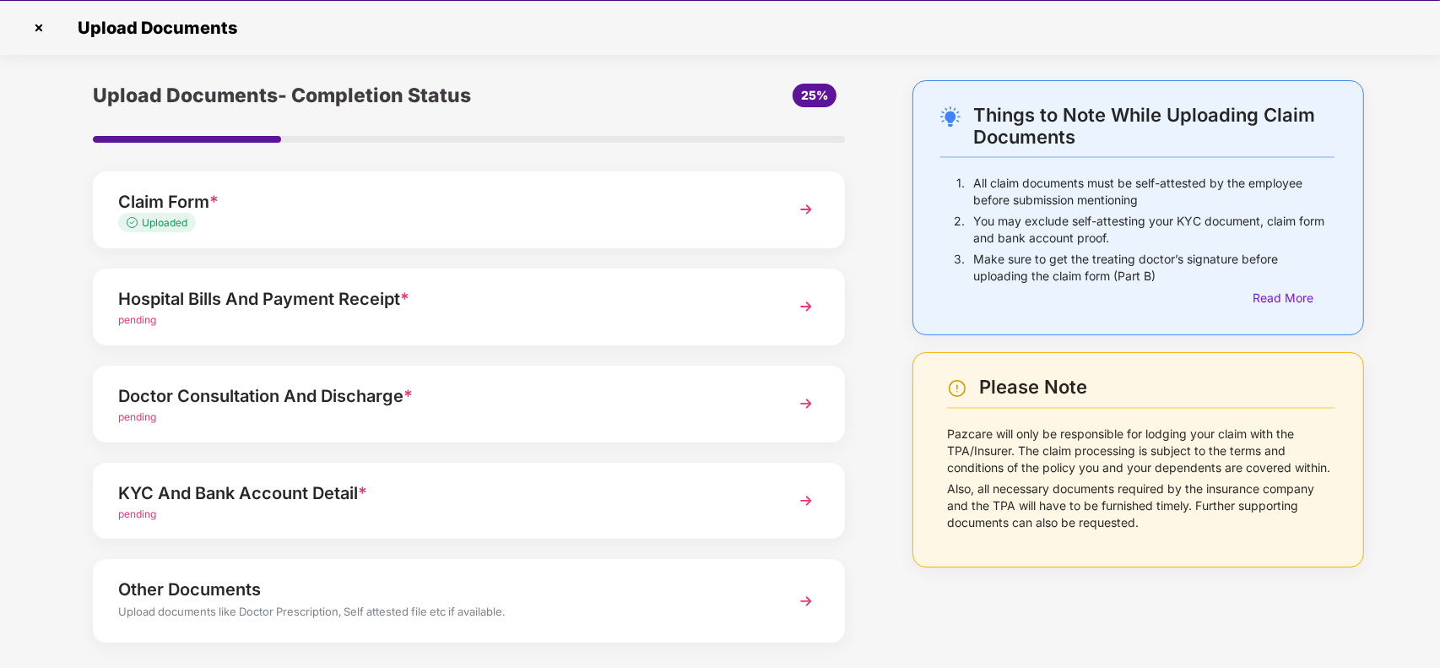
click at [376, 289] on div "Hospital Bills And Payment Receipt *" at bounding box center [439, 298] width 643 height 27
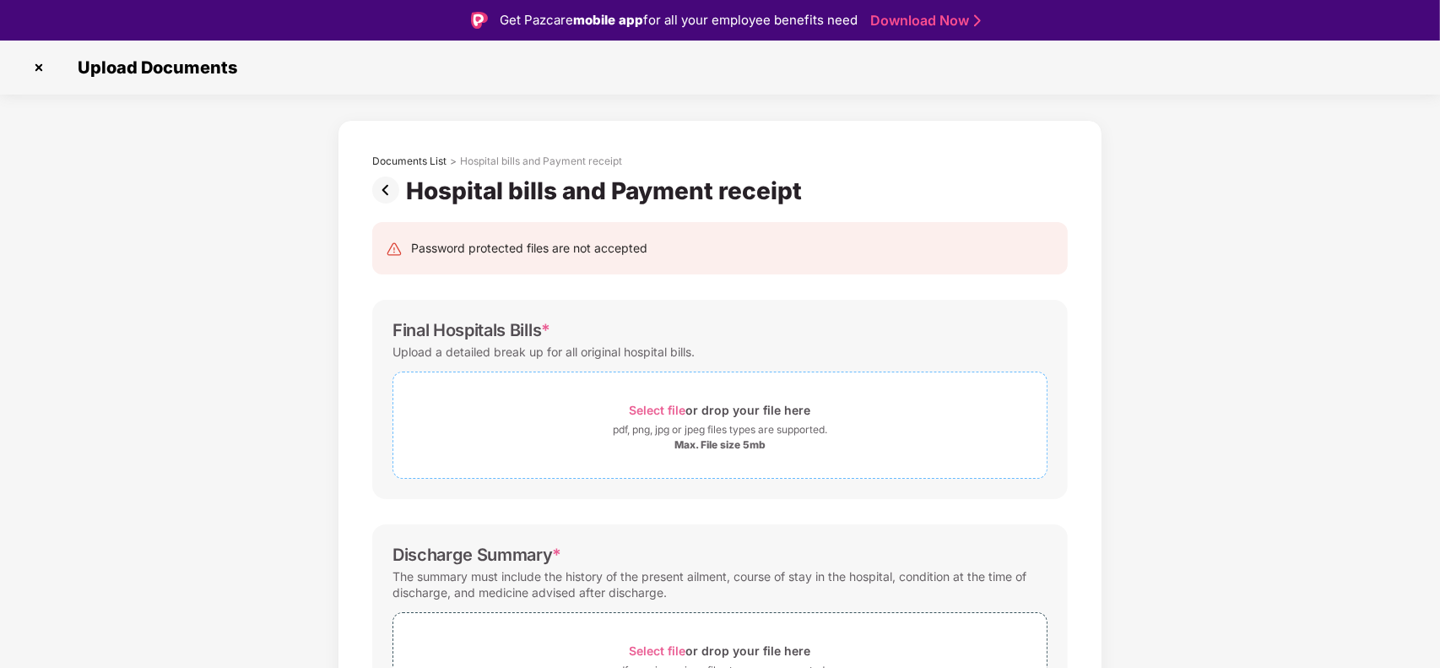
click at [659, 445] on div "Max. File size 5mb" at bounding box center [720, 445] width 654 height 14
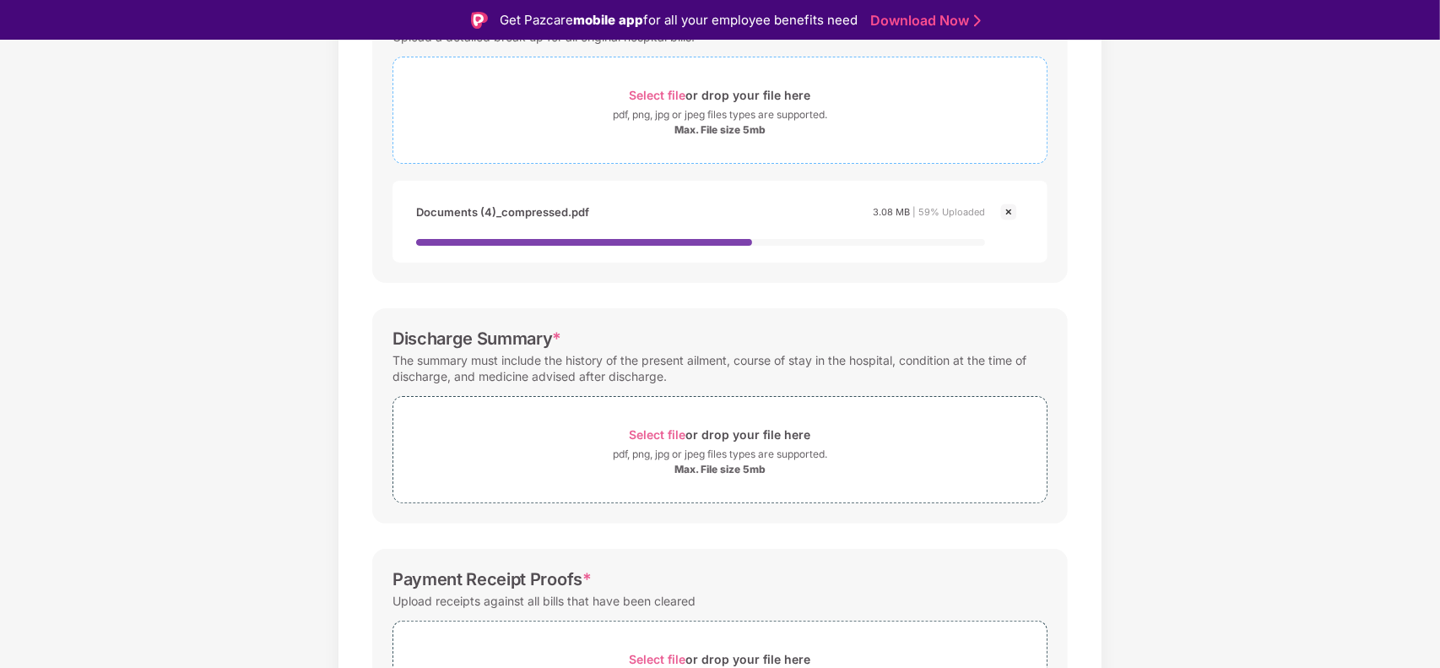
scroll to position [325, 0]
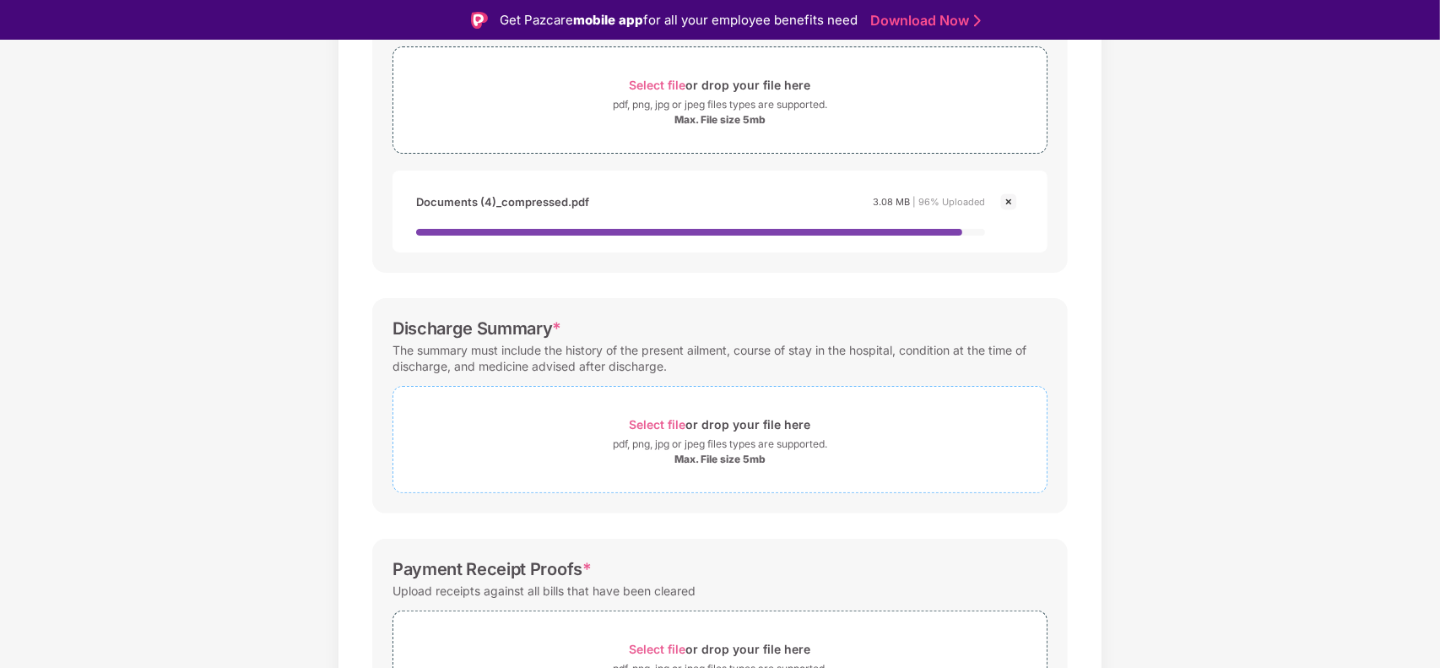
click at [584, 428] on div "Select file or drop your file here" at bounding box center [720, 424] width 654 height 23
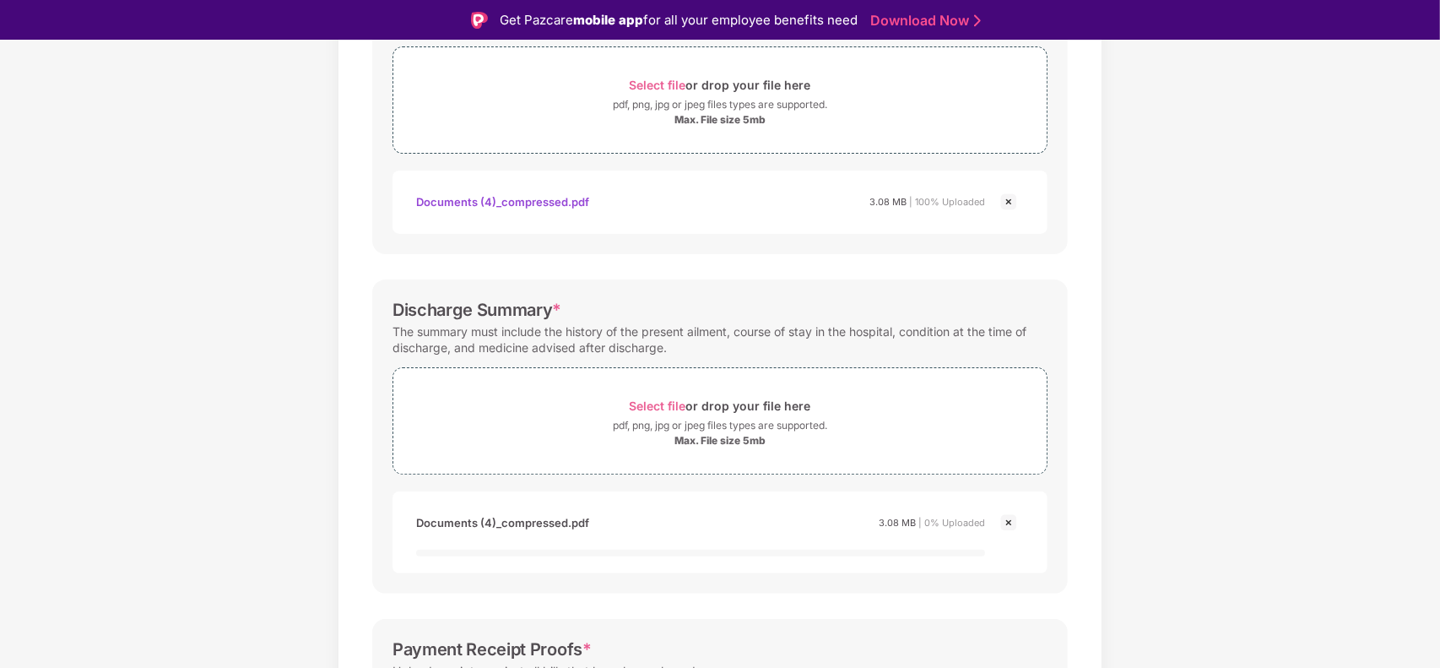
scroll to position [538, 0]
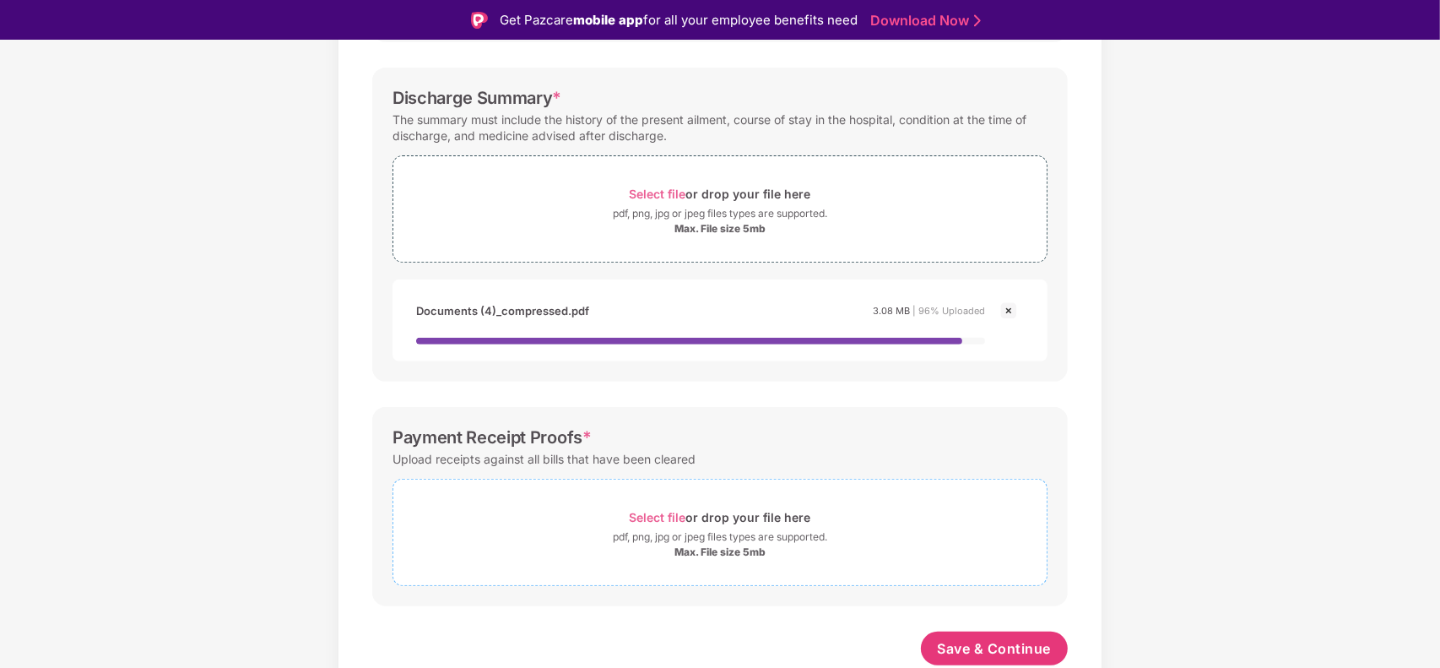
click at [588, 563] on span "Select file or drop your file here pdf, png, jpg or jpeg files types are suppor…" at bounding box center [720, 532] width 654 height 80
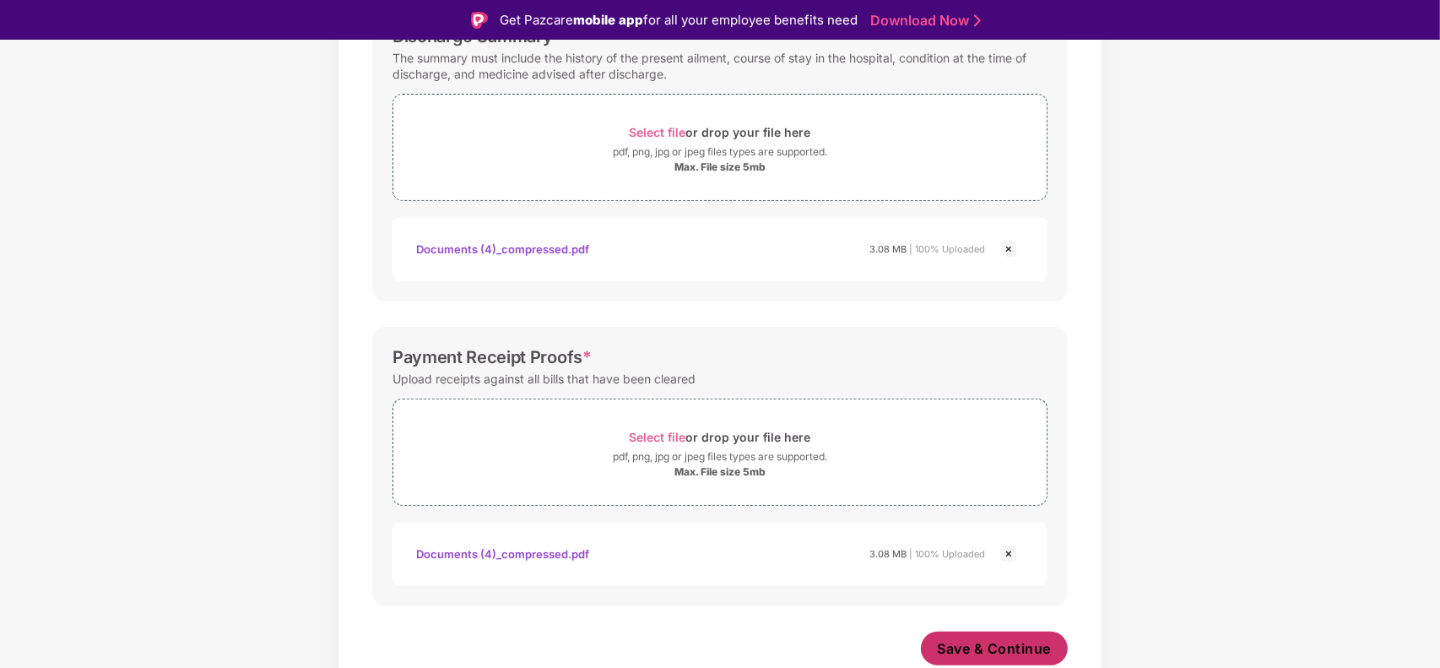
scroll to position [599, 0]
click at [976, 639] on span "Save & Continue" at bounding box center [995, 648] width 114 height 19
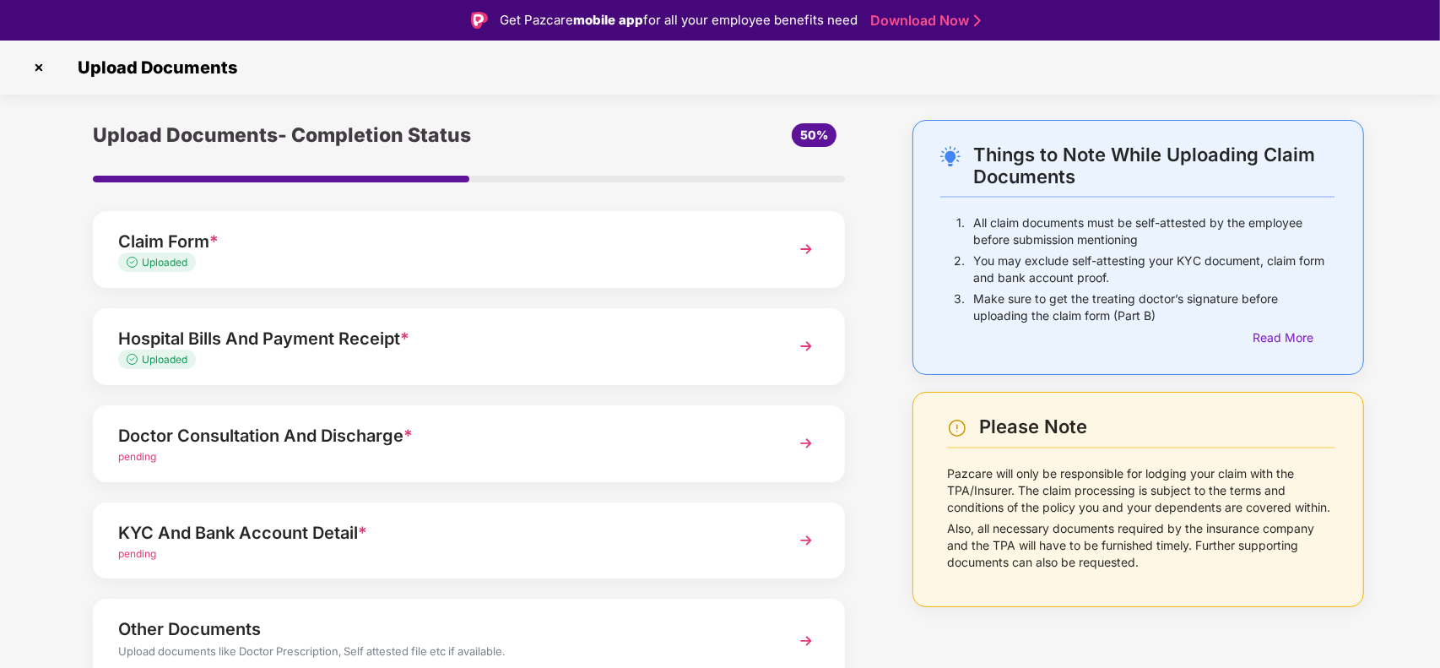
click at [369, 442] on div "Doctor Consultation And Discharge *" at bounding box center [439, 435] width 643 height 27
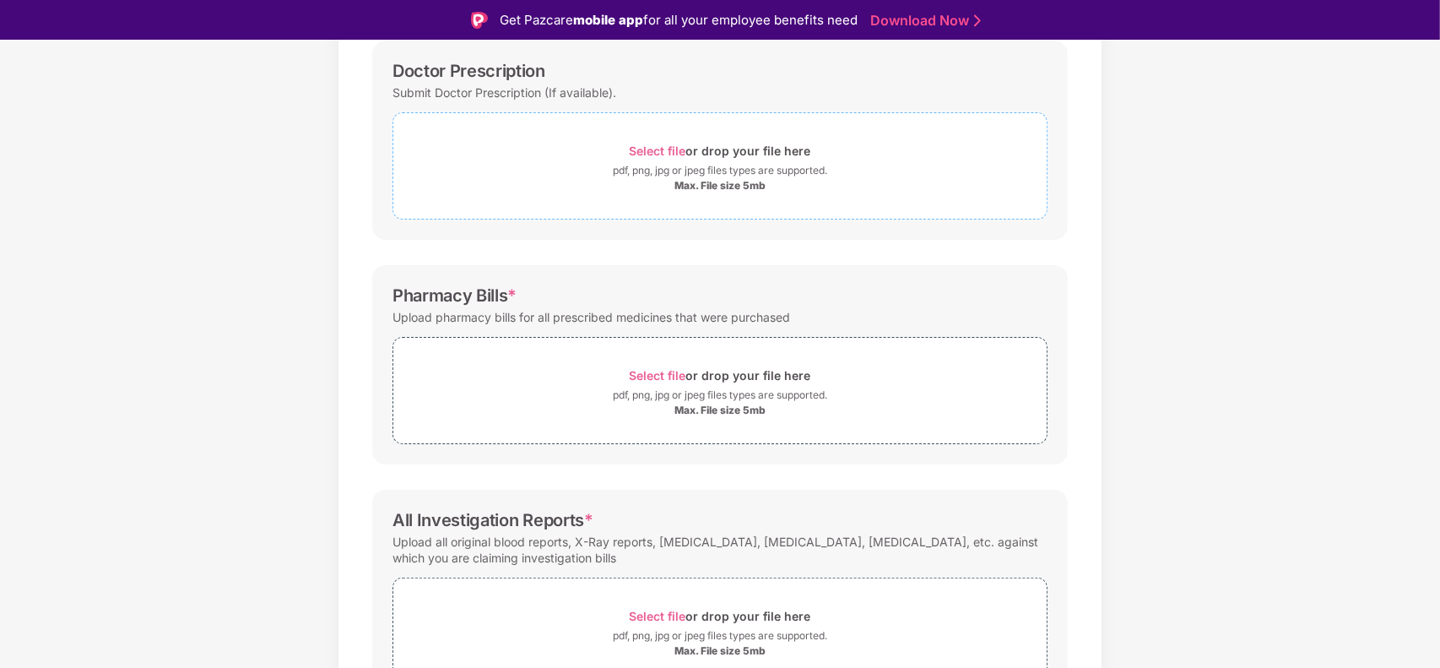
scroll to position [359, 0]
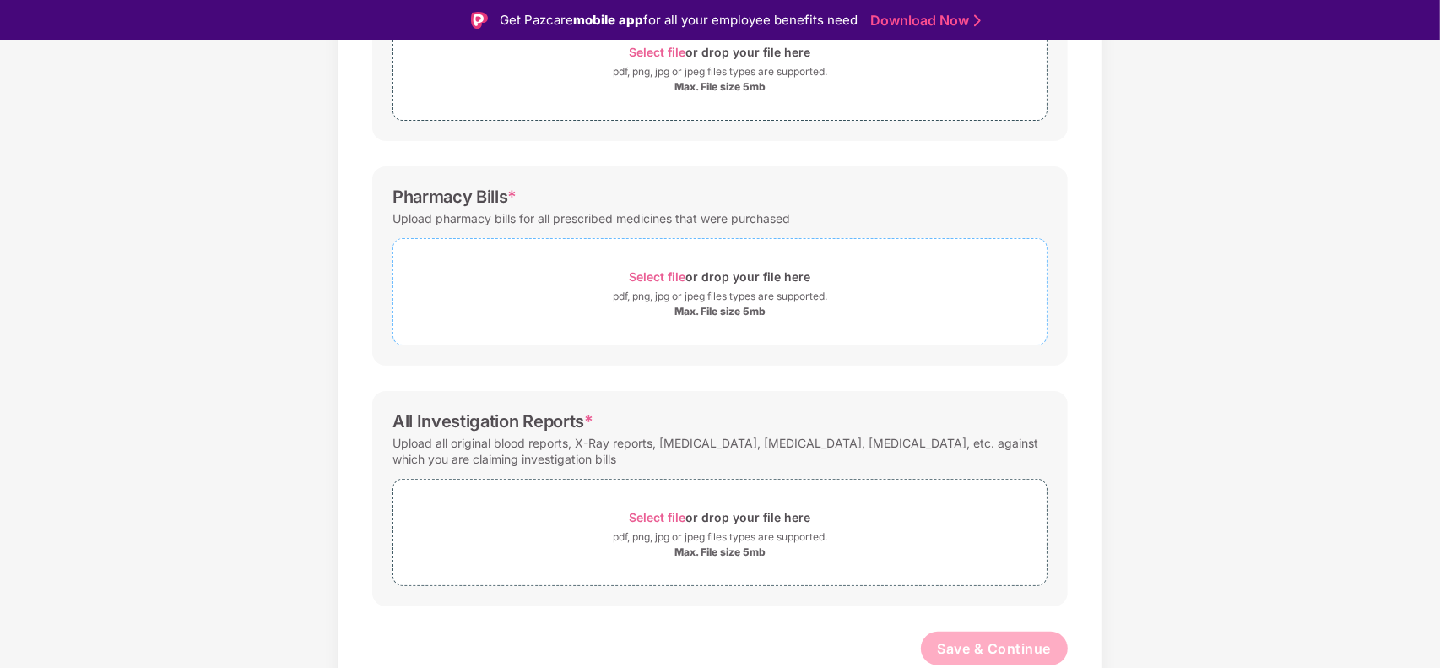
click at [702, 285] on div "Select file or drop your file here" at bounding box center [721, 276] width 182 height 23
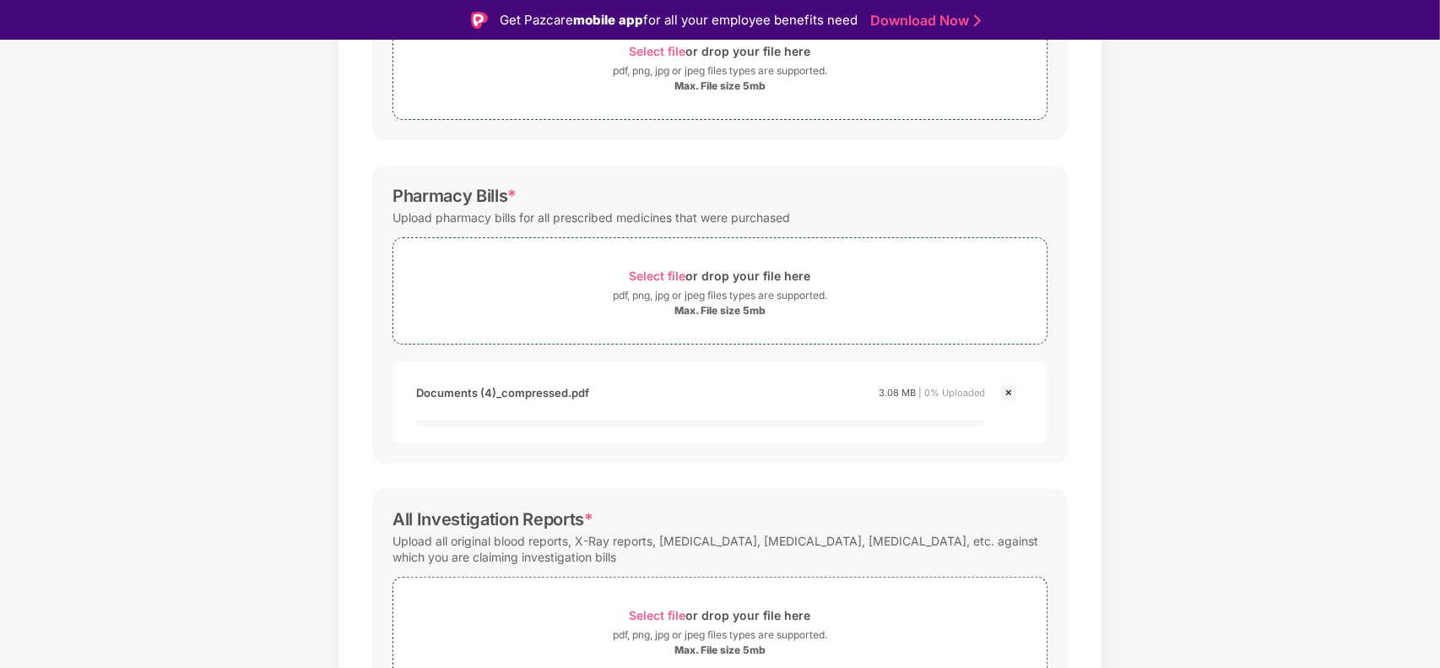
scroll to position [458, 0]
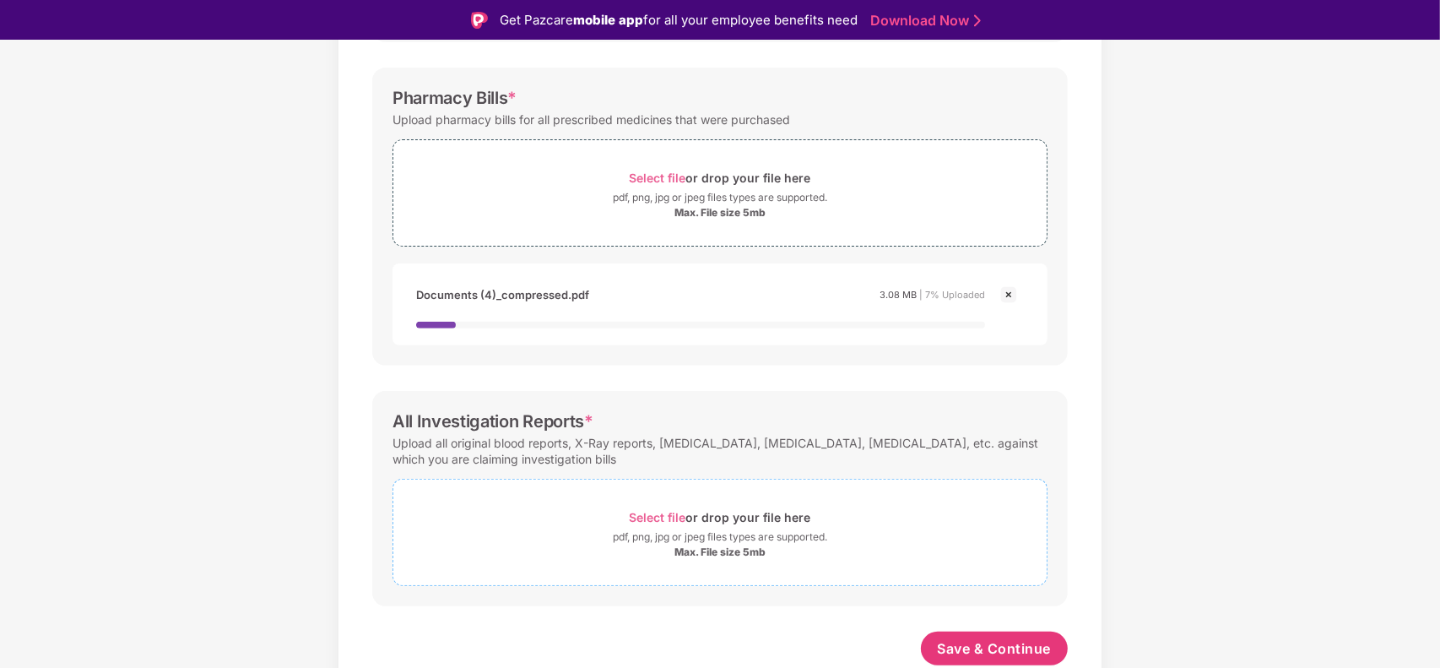
click at [614, 481] on div "Select file or drop your file here pdf, png, jpg or jpeg files types are suppor…" at bounding box center [720, 532] width 655 height 107
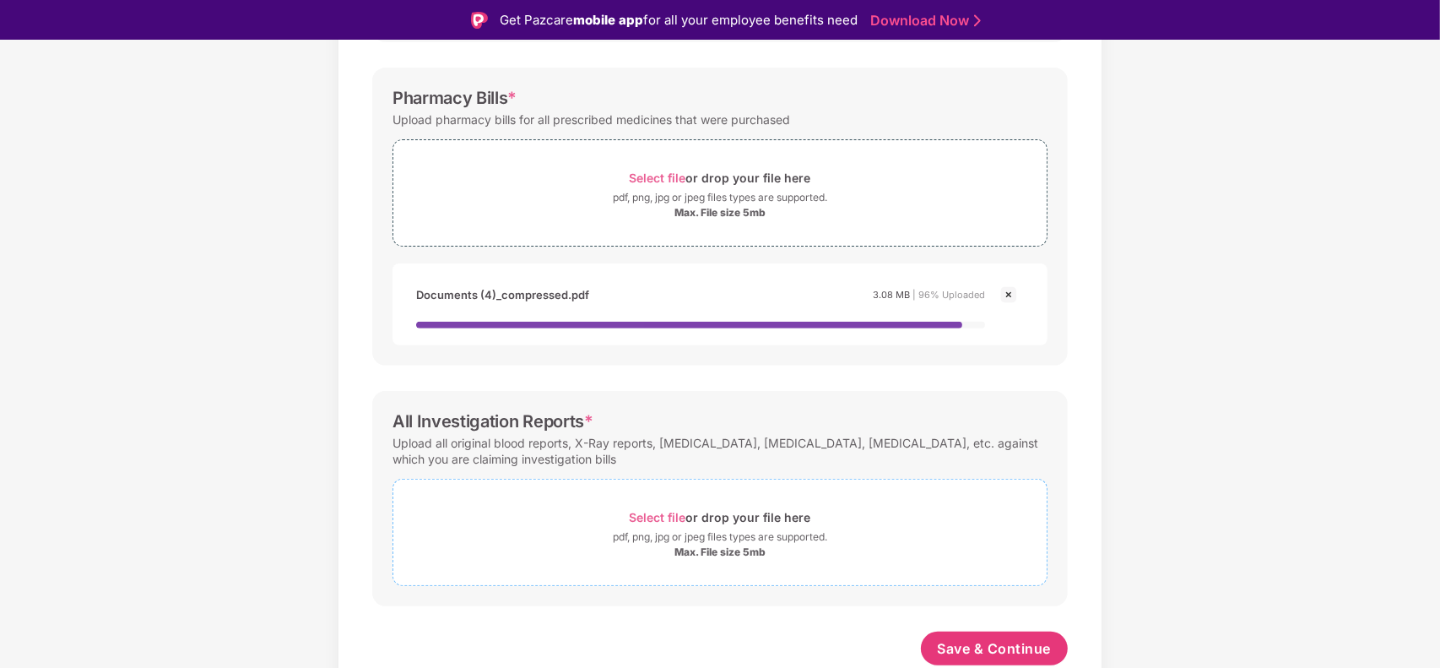
click at [648, 530] on div "pdf, png, jpg or jpeg files types are supported." at bounding box center [720, 537] width 214 height 17
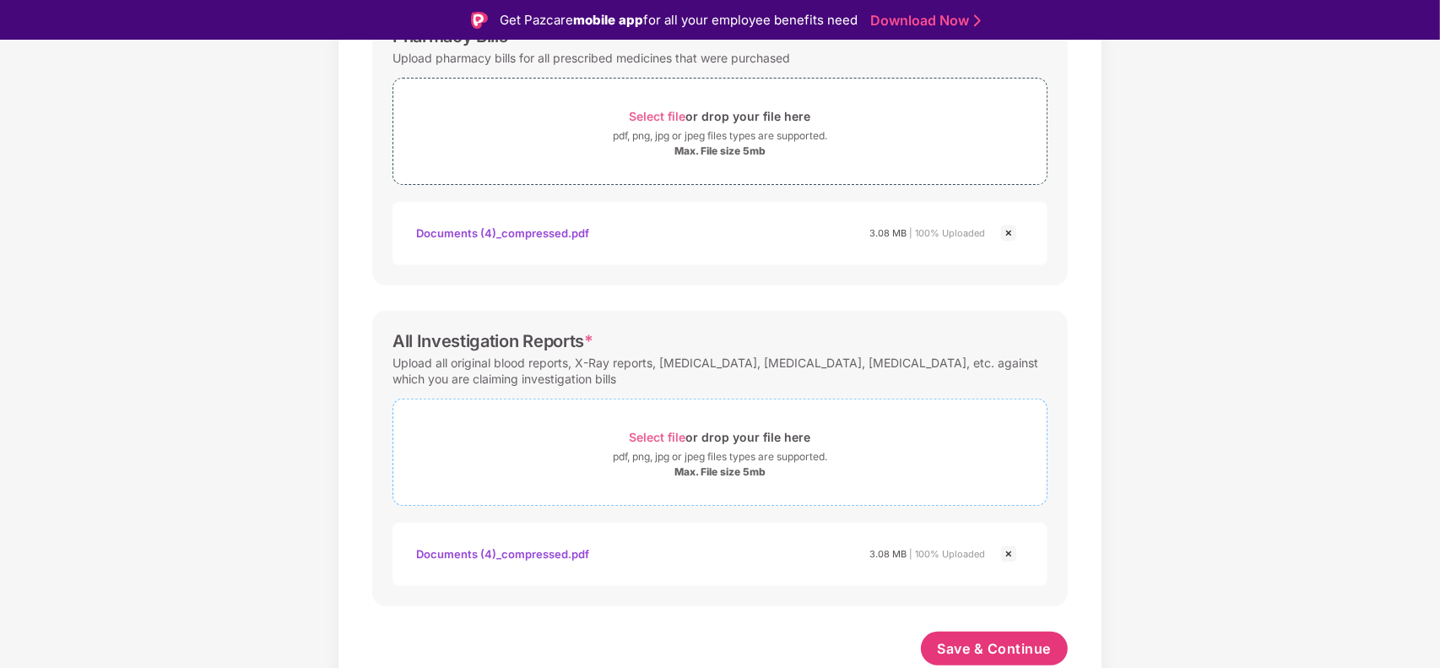
scroll to position [519, 0]
click at [993, 639] on span "Save & Continue" at bounding box center [995, 648] width 114 height 19
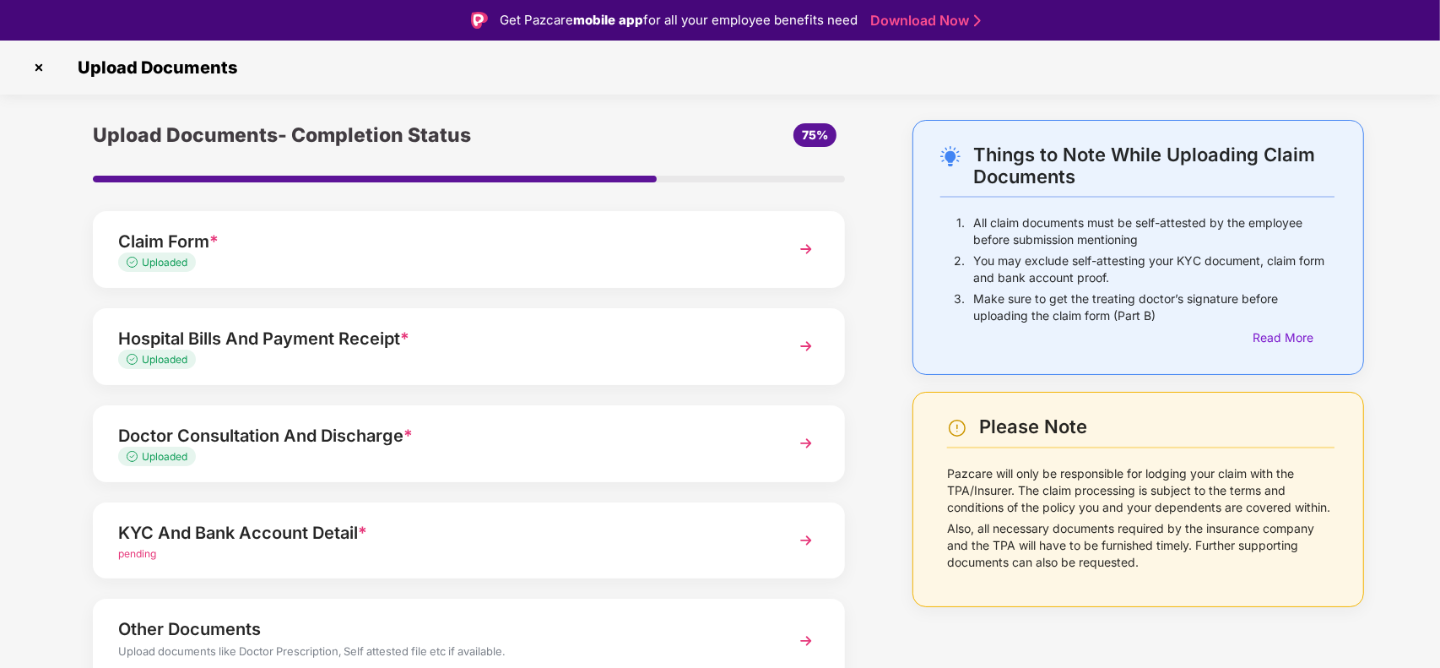
scroll to position [78, 0]
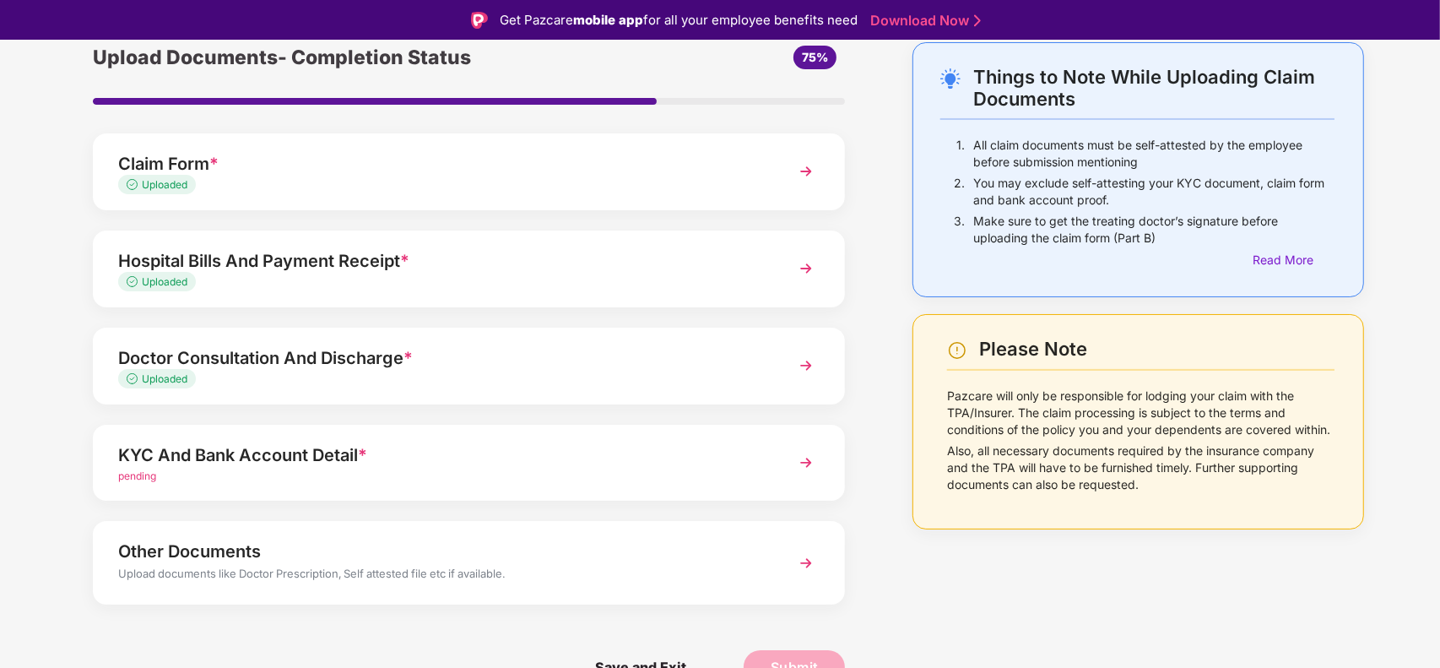
click at [479, 449] on div "KYC And Bank Account Detail *" at bounding box center [439, 455] width 643 height 27
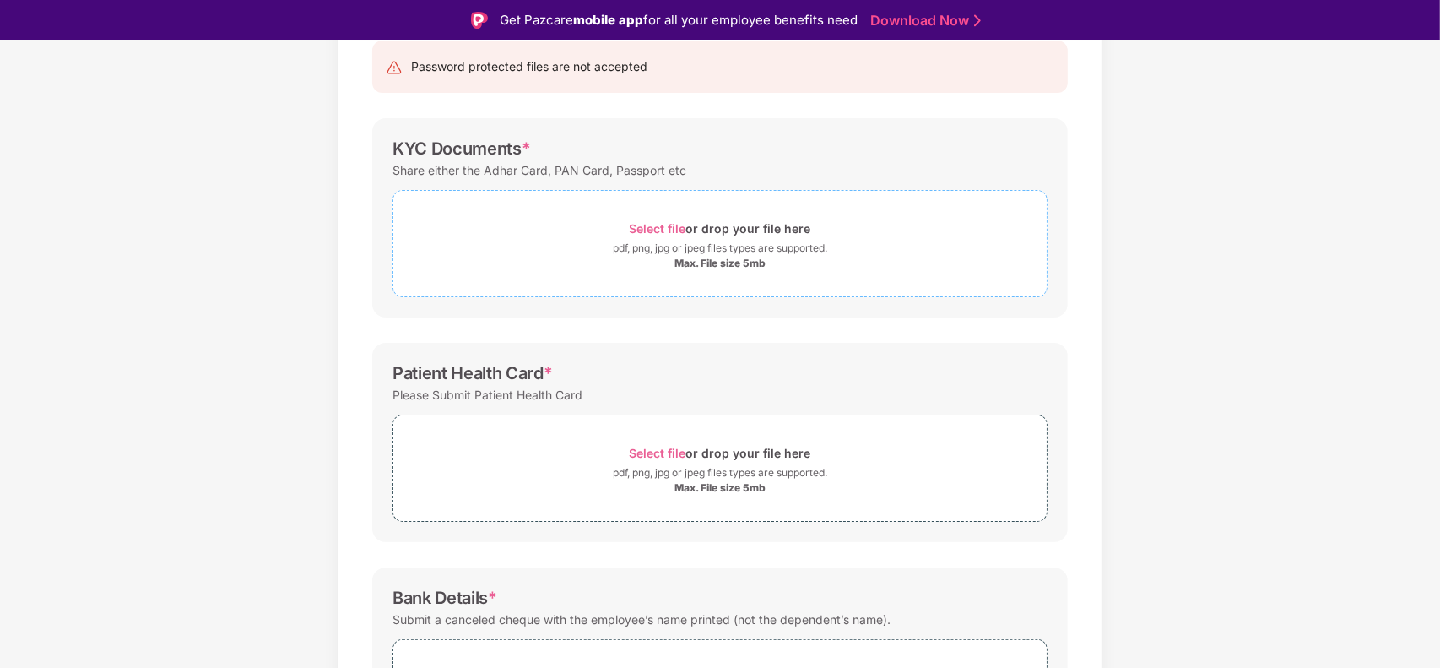
scroll to position [183, 0]
click at [580, 224] on div "Select file or drop your file here" at bounding box center [720, 226] width 654 height 23
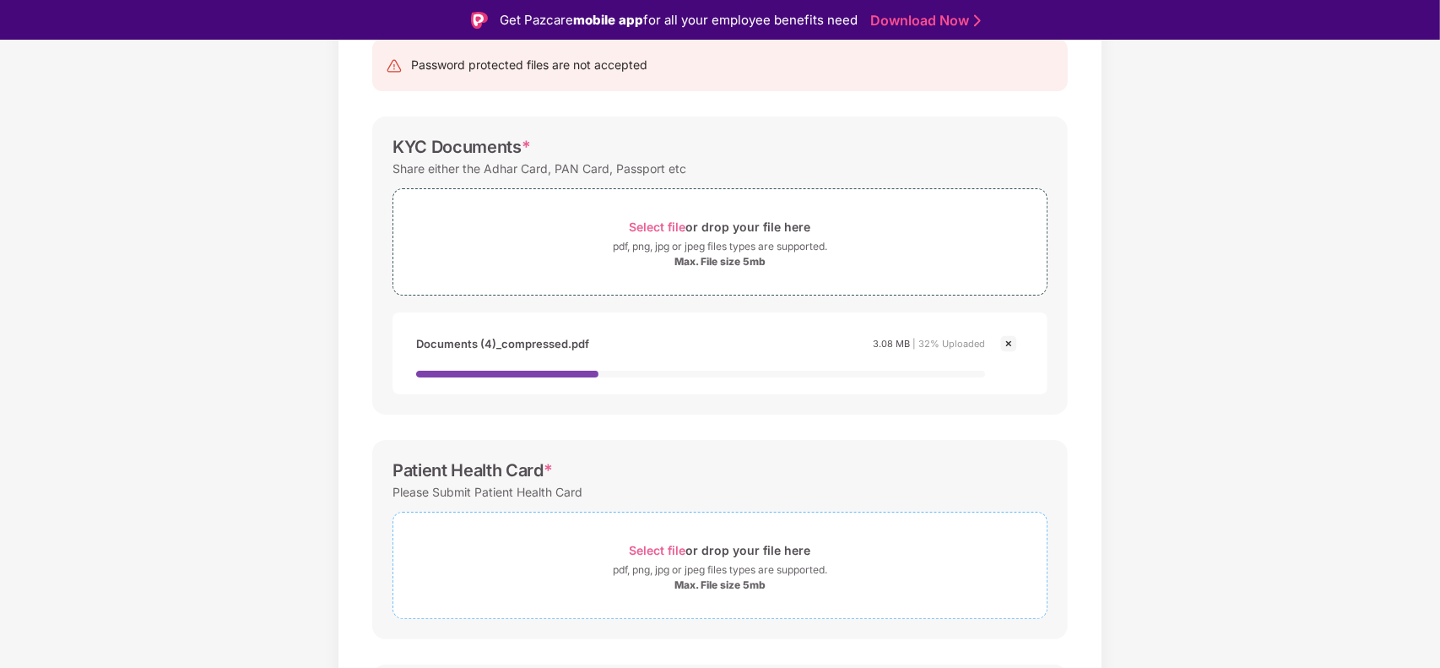
click at [627, 566] on div "pdf, png, jpg or jpeg files types are supported." at bounding box center [720, 569] width 214 height 17
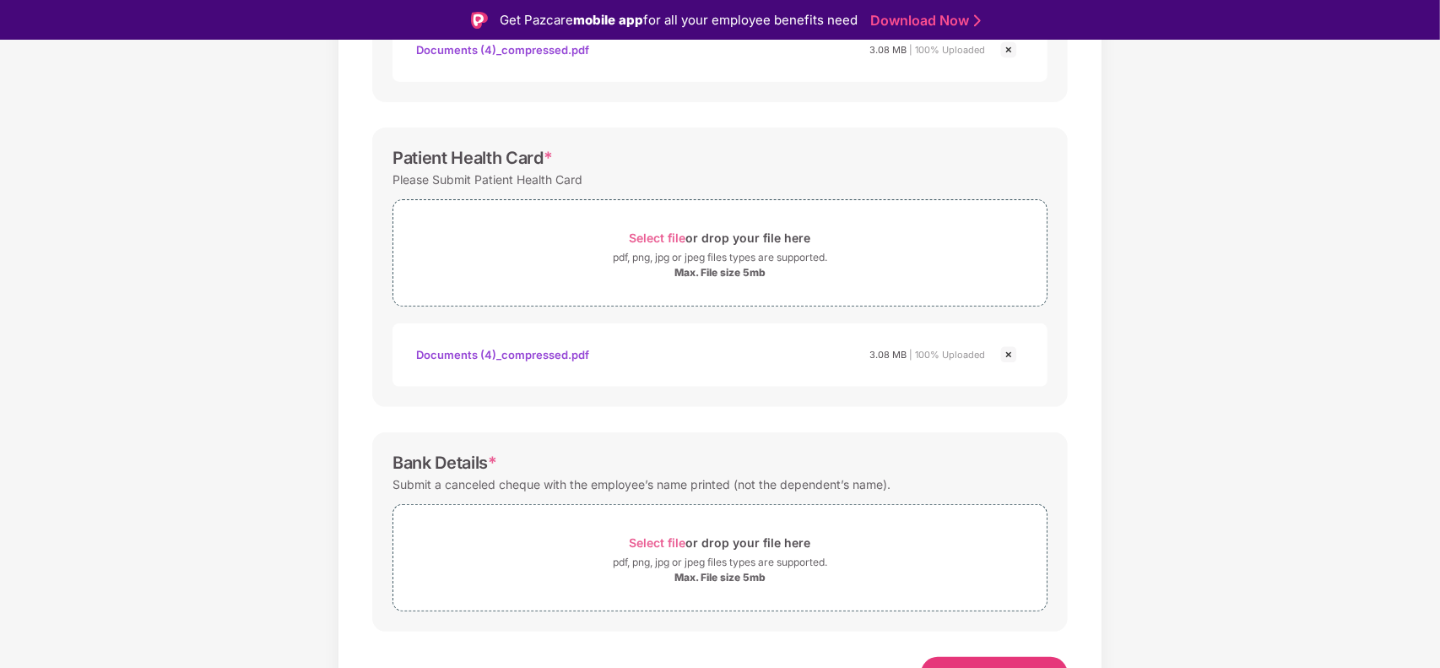
scroll to position [496, 0]
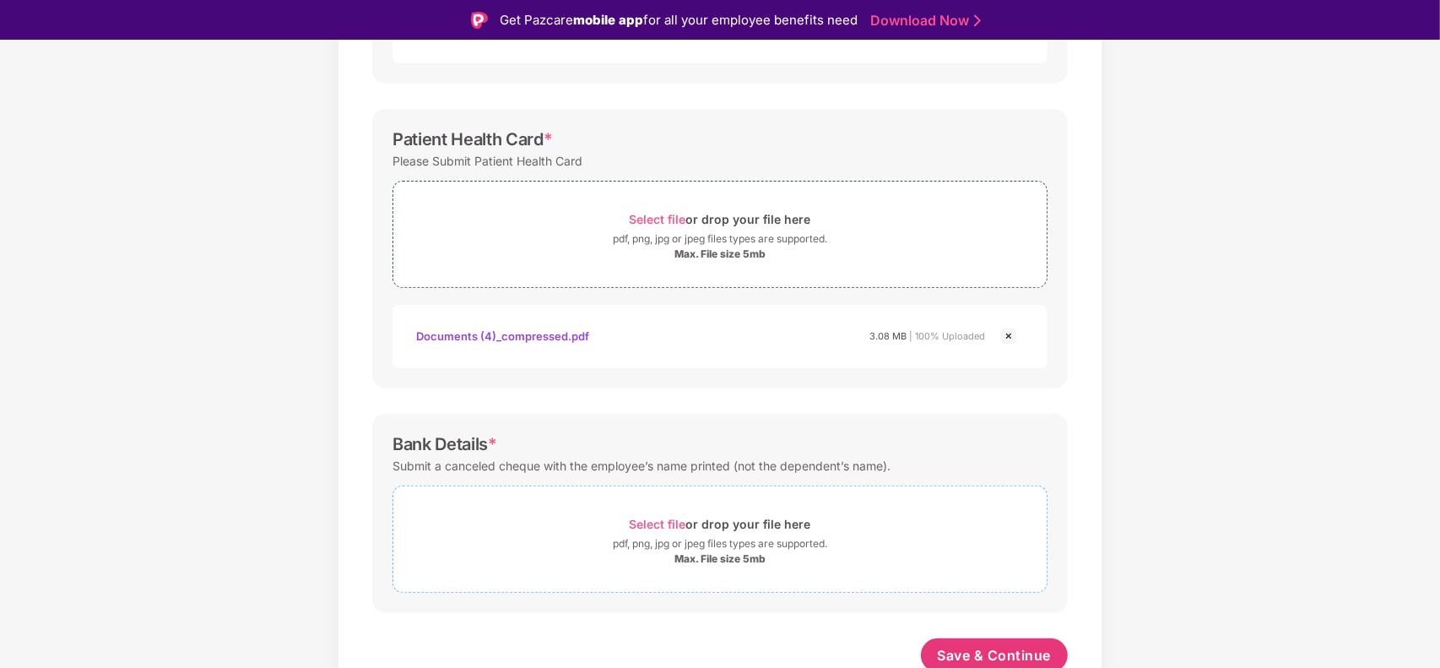
click at [659, 557] on div "Max. File size 5mb" at bounding box center [720, 559] width 654 height 14
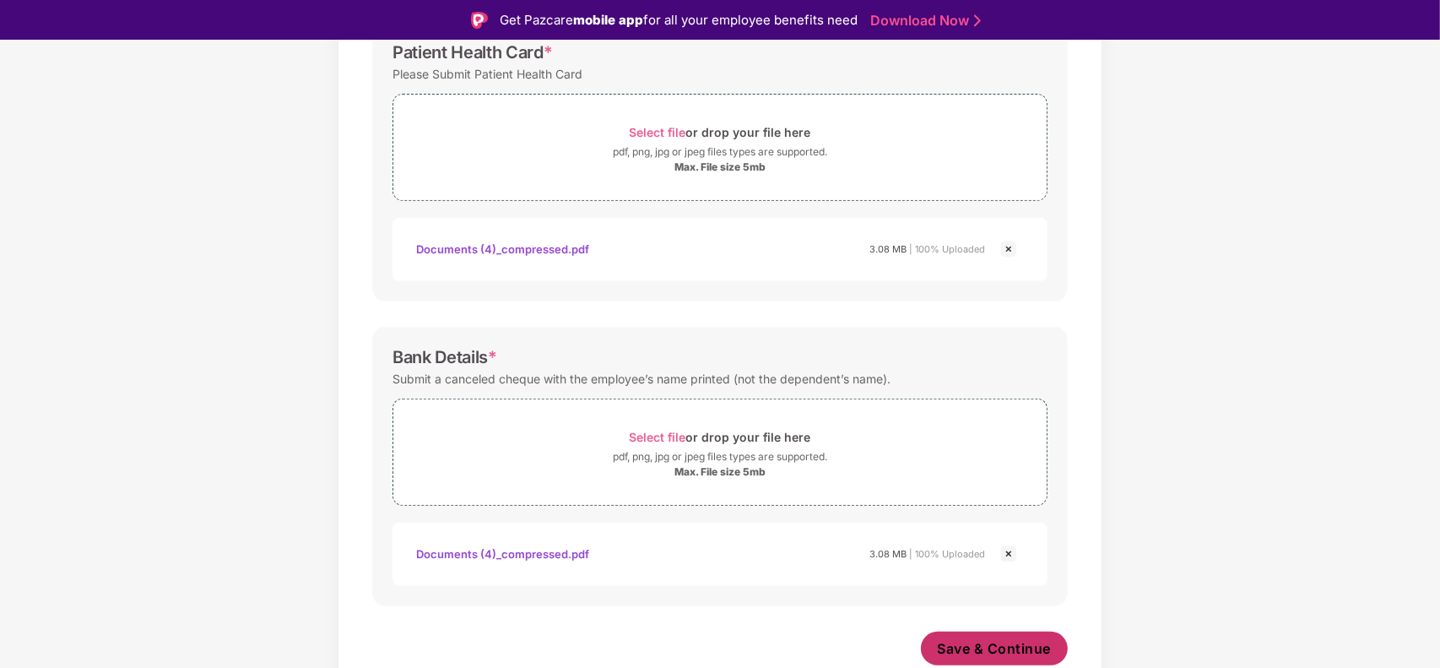
scroll to position [583, 0]
click at [974, 643] on span "Save & Continue" at bounding box center [995, 648] width 114 height 19
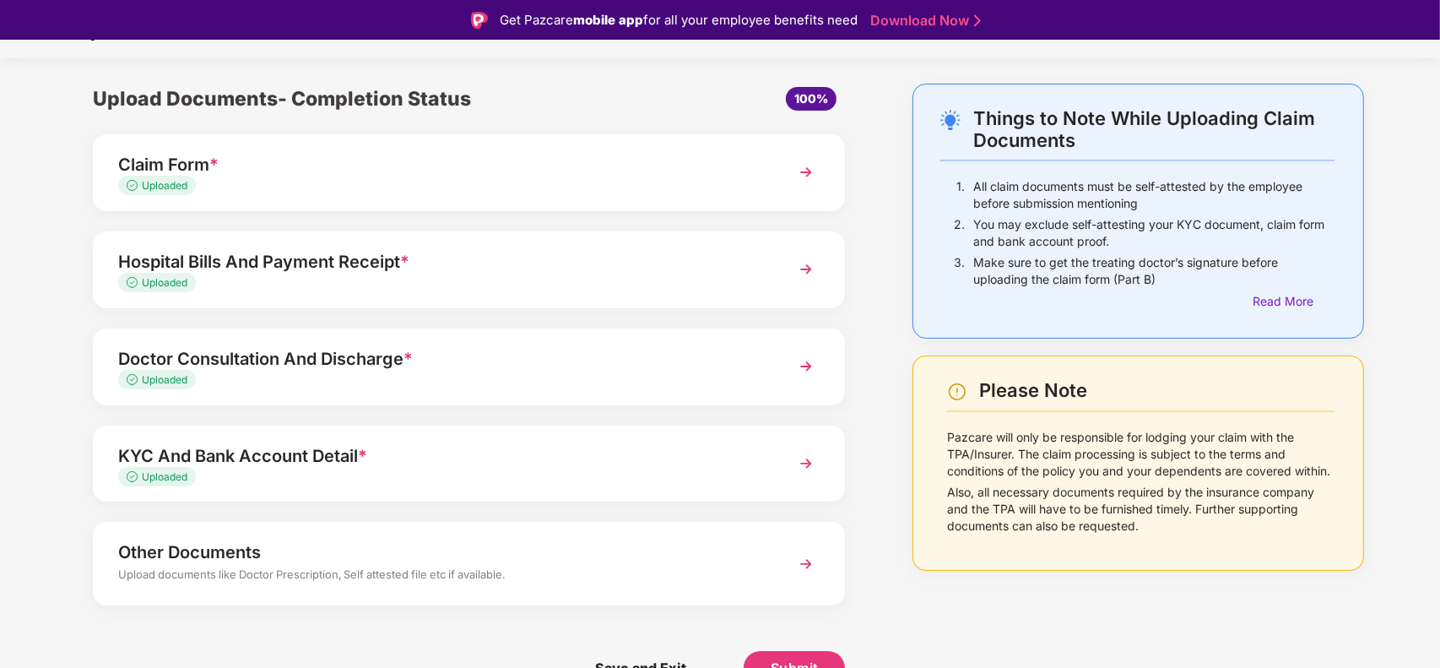
scroll to position [40, 0]
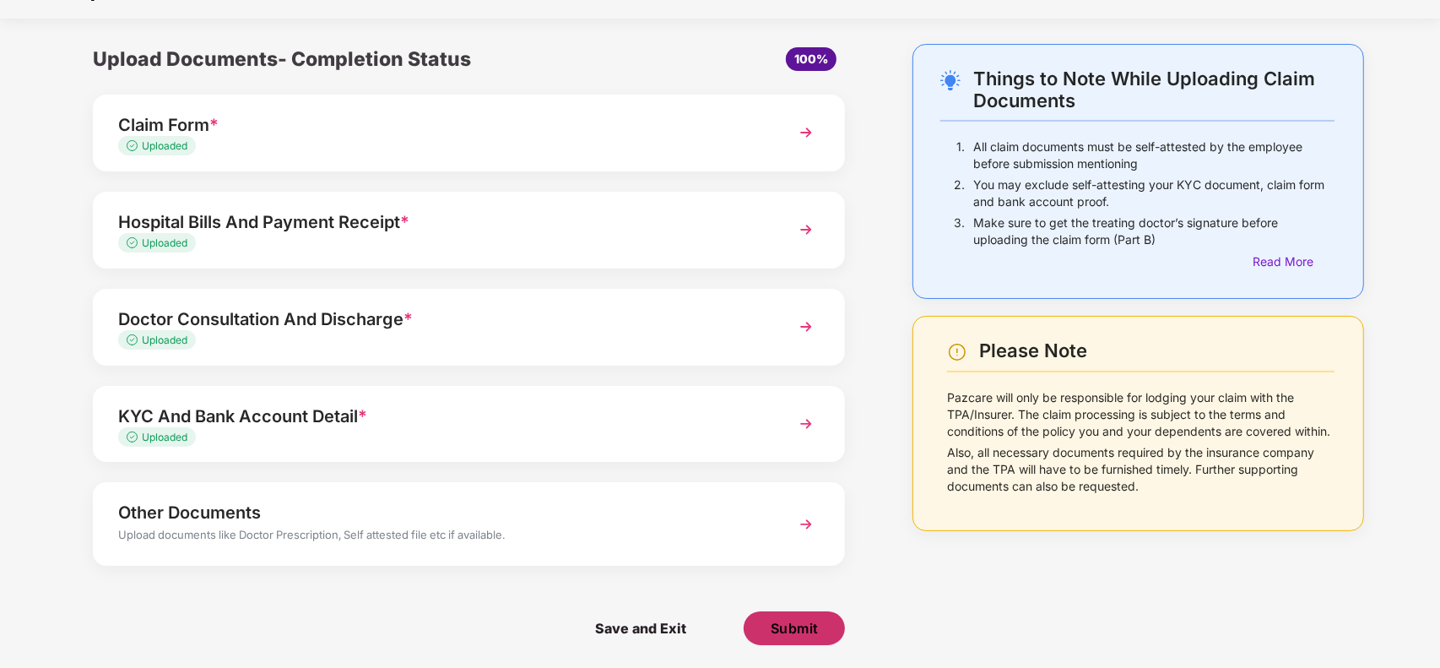
click at [796, 627] on span "Submit" at bounding box center [795, 628] width 48 height 19
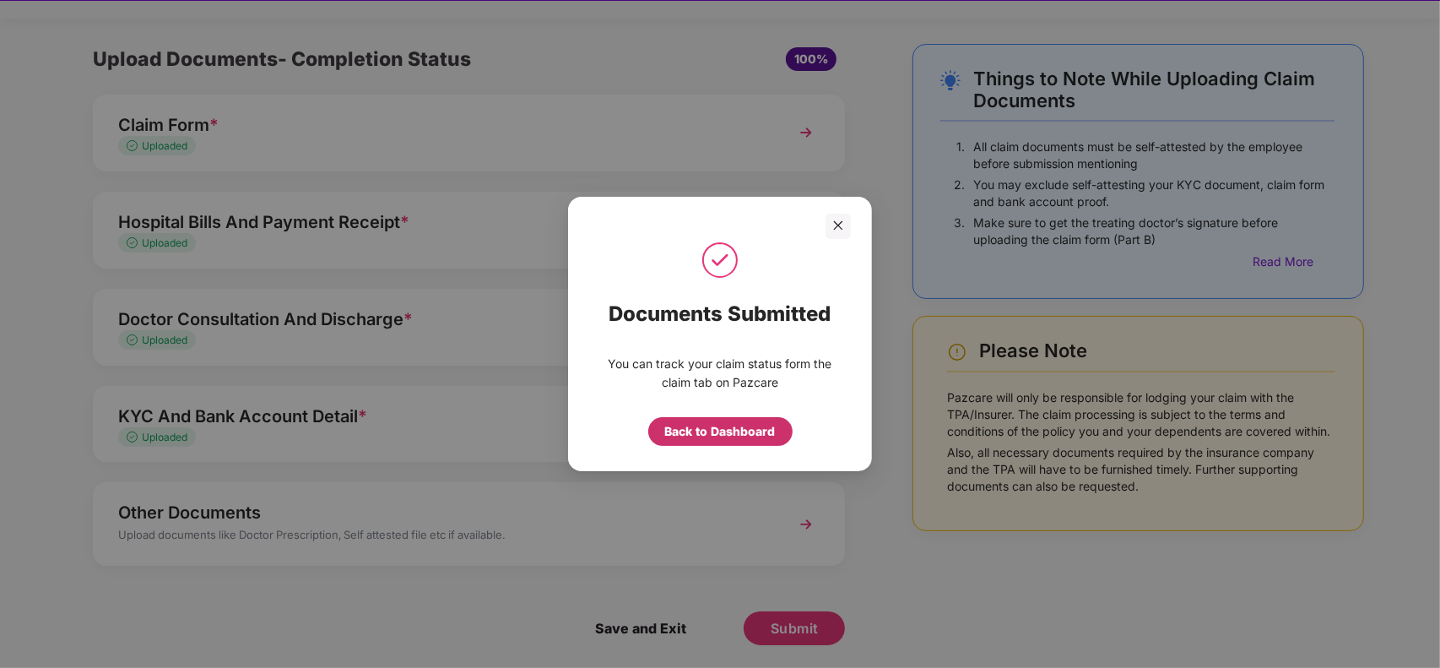
click at [711, 427] on div "Back to Dashboard" at bounding box center [720, 431] width 111 height 19
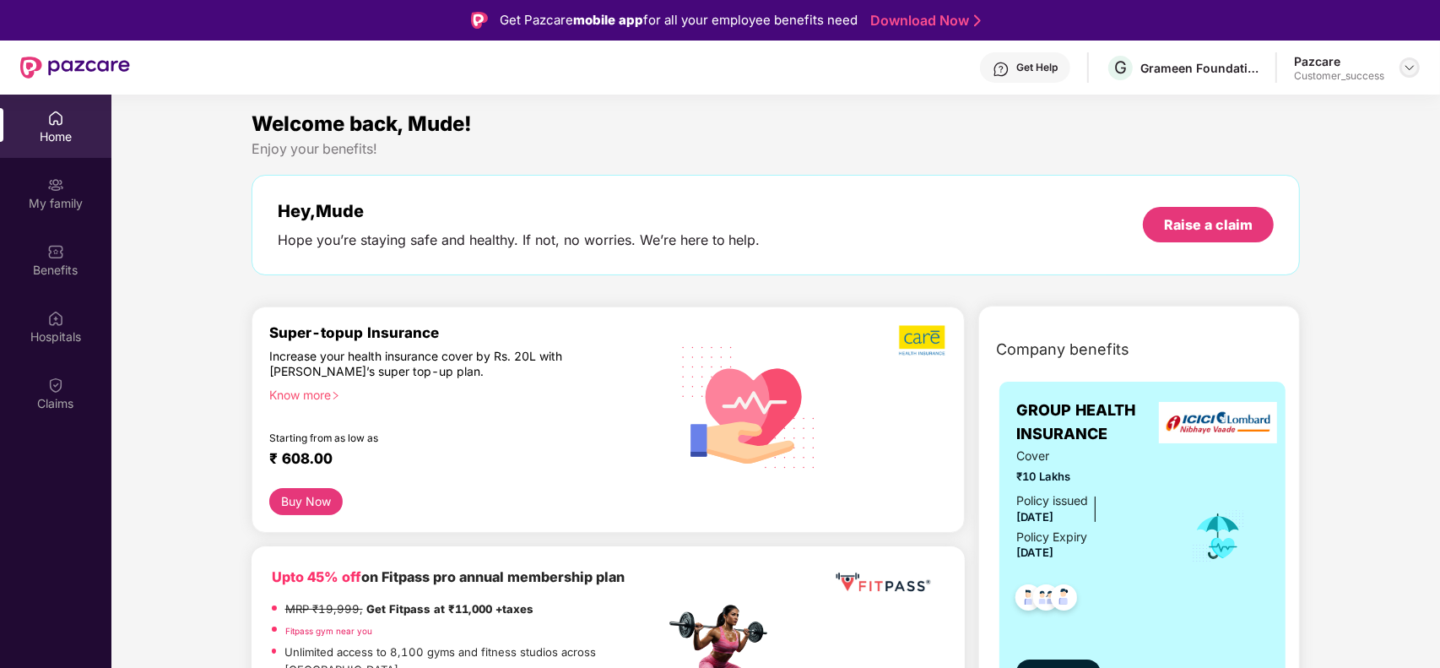
click at [1415, 68] on img at bounding box center [1410, 68] width 14 height 14
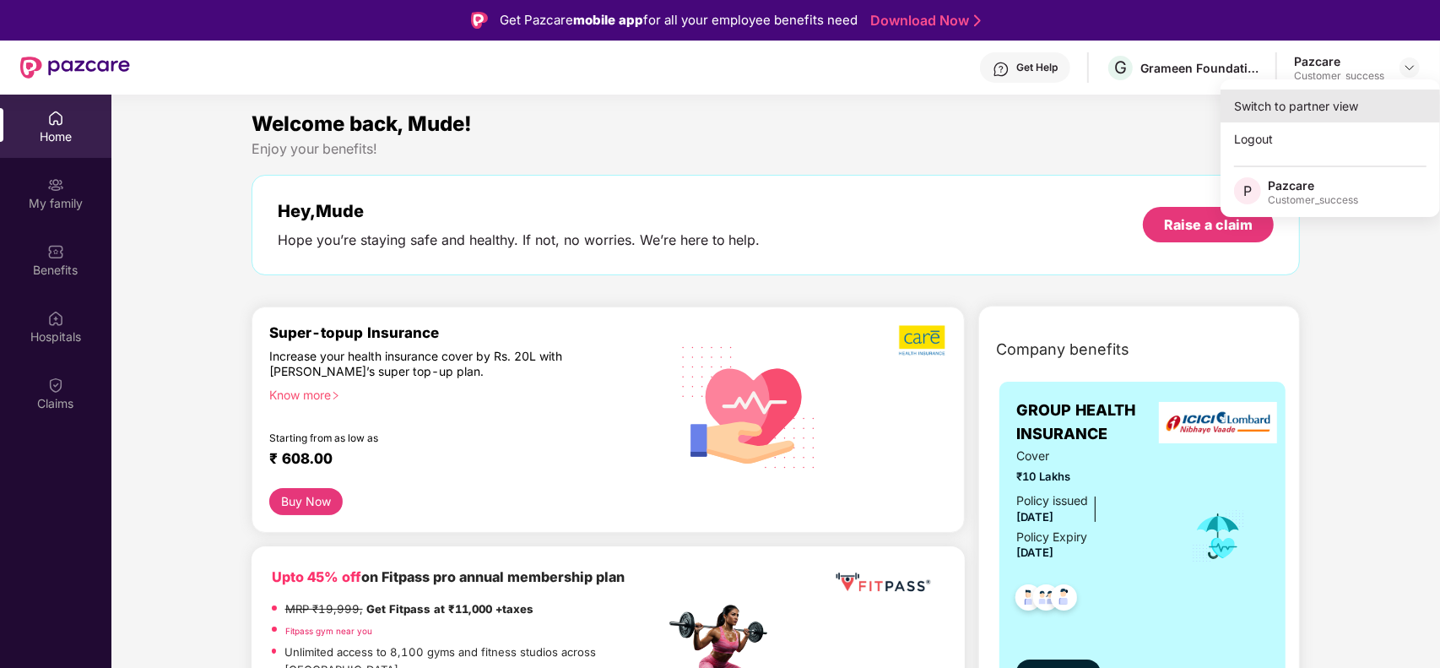
click at [1369, 95] on div "Switch to partner view" at bounding box center [1331, 106] width 220 height 33
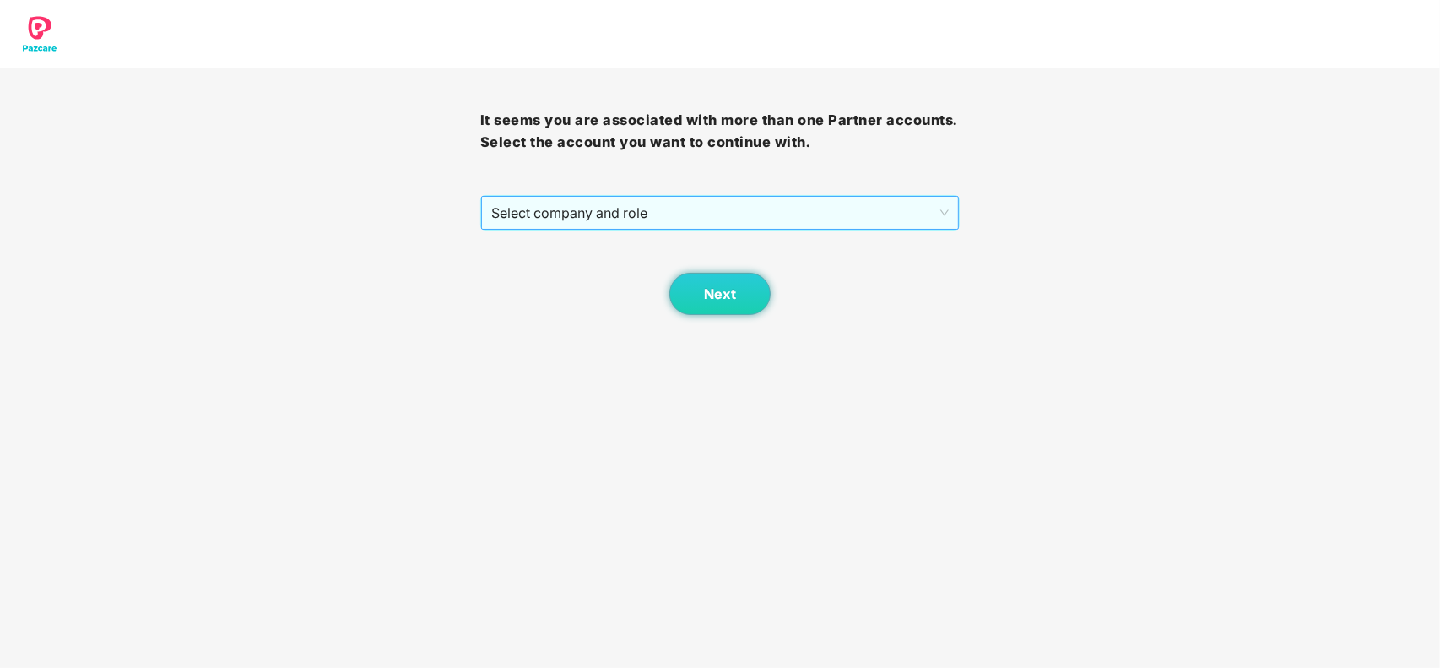
click at [655, 208] on span "Select company and role" at bounding box center [720, 213] width 458 height 32
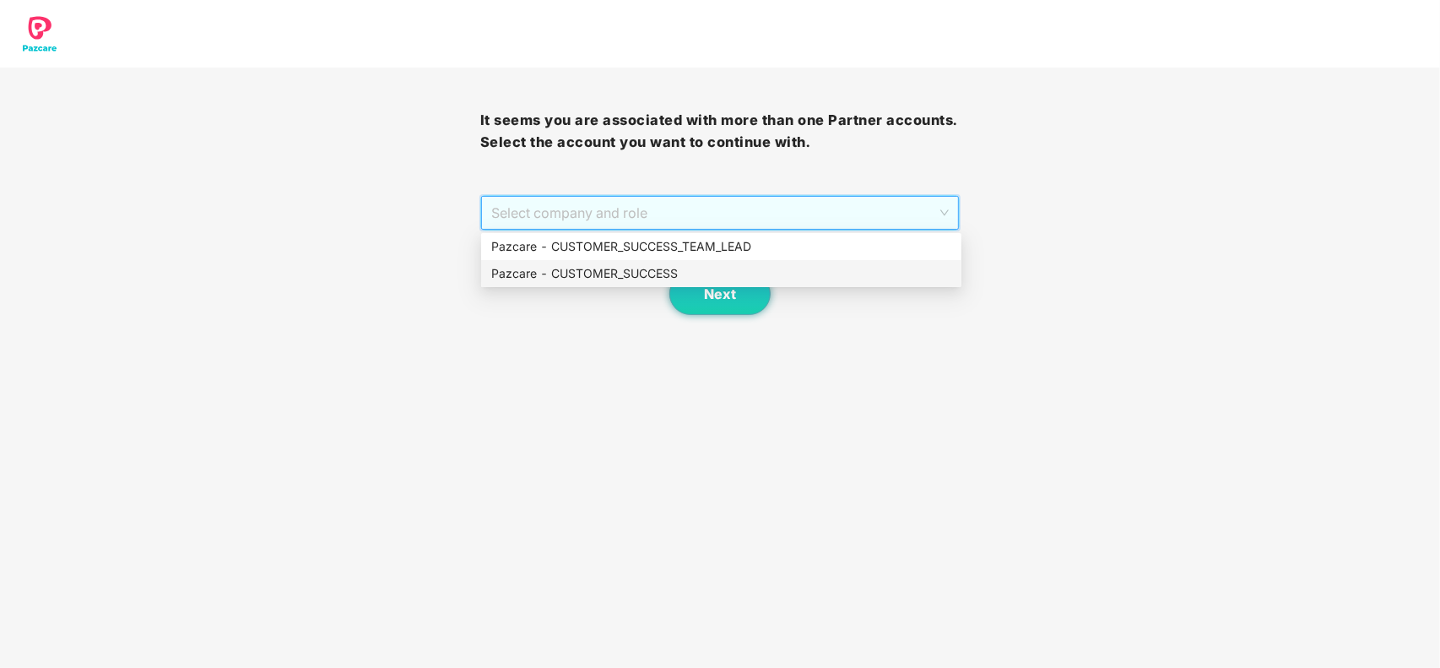
click at [575, 287] on div "Next" at bounding box center [720, 273] width 480 height 84
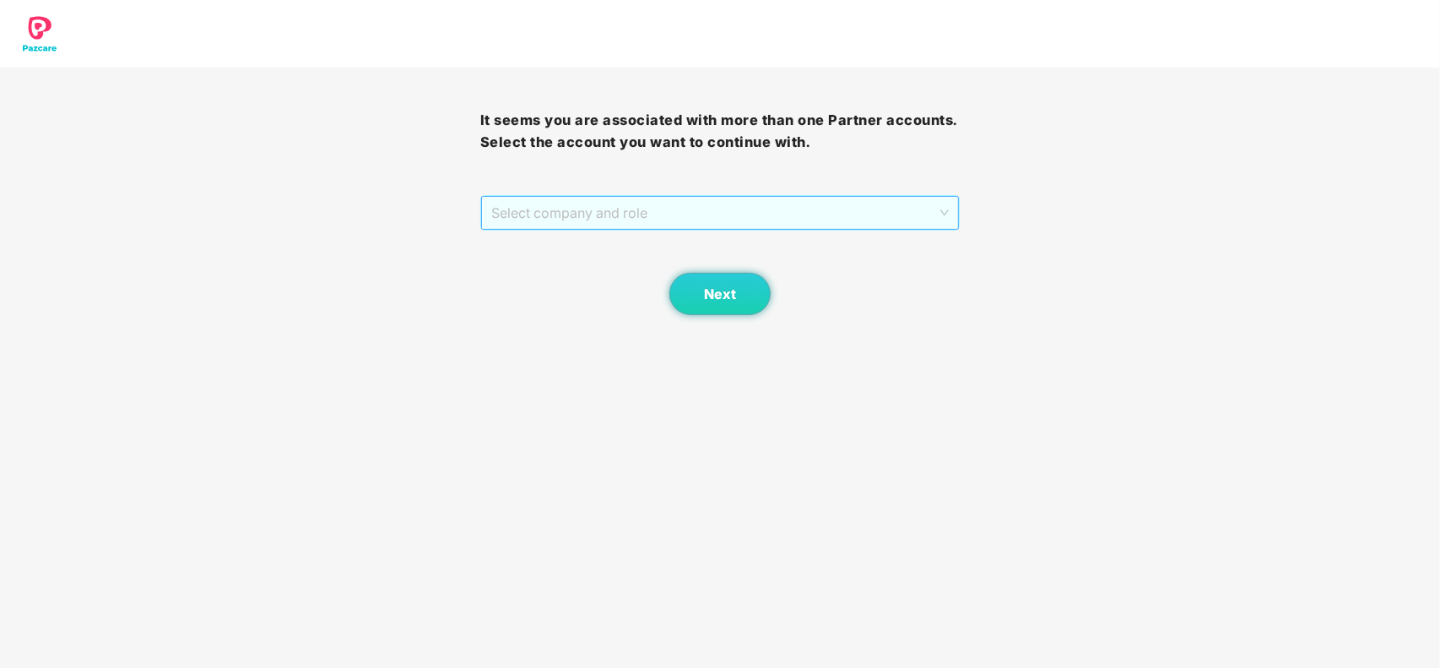
click at [659, 225] on span "Select company and role" at bounding box center [720, 213] width 458 height 32
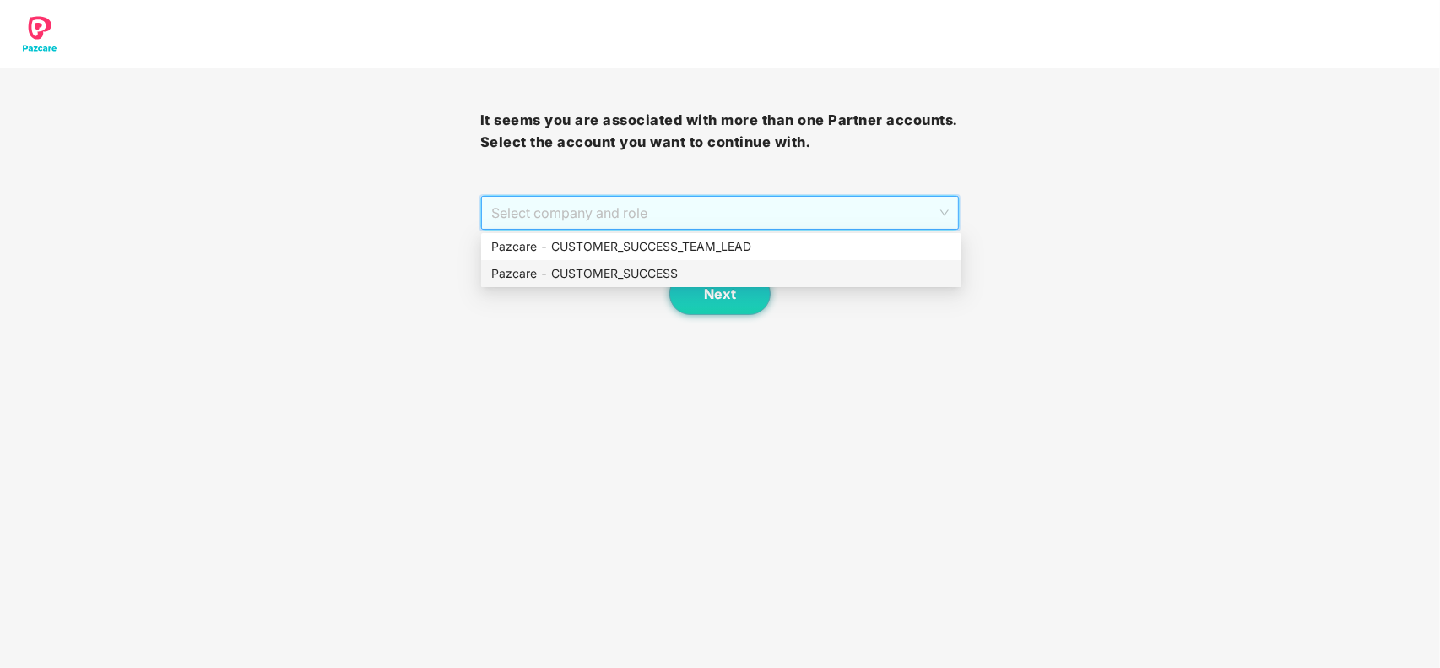
click at [614, 270] on div "Pazcare - CUSTOMER_SUCCESS" at bounding box center [721, 273] width 460 height 19
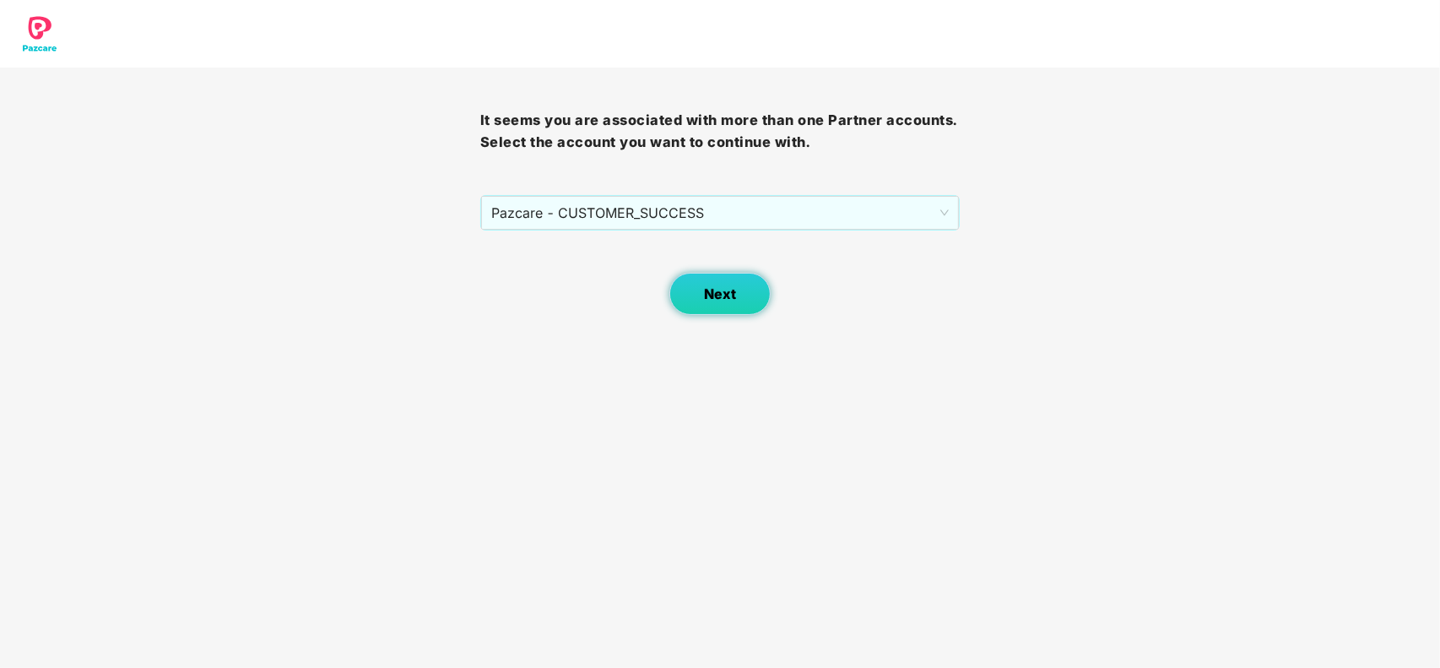
click at [695, 287] on button "Next" at bounding box center [720, 294] width 101 height 42
